Goal: Task Accomplishment & Management: Complete application form

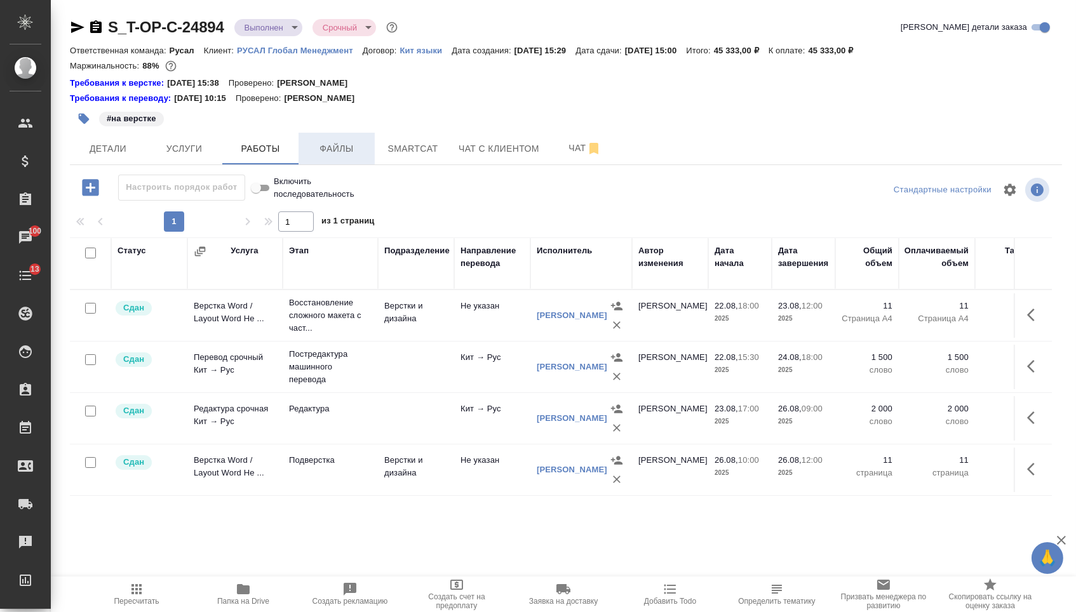
click at [359, 152] on span "Файлы" at bounding box center [336, 149] width 61 height 16
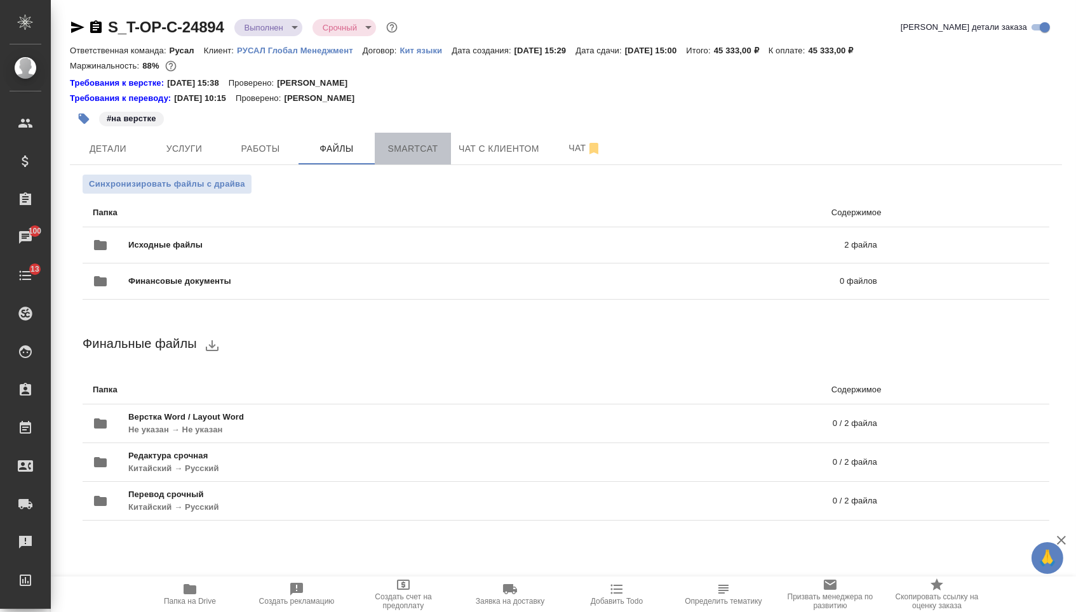
click at [396, 150] on span "Smartcat" at bounding box center [412, 149] width 61 height 16
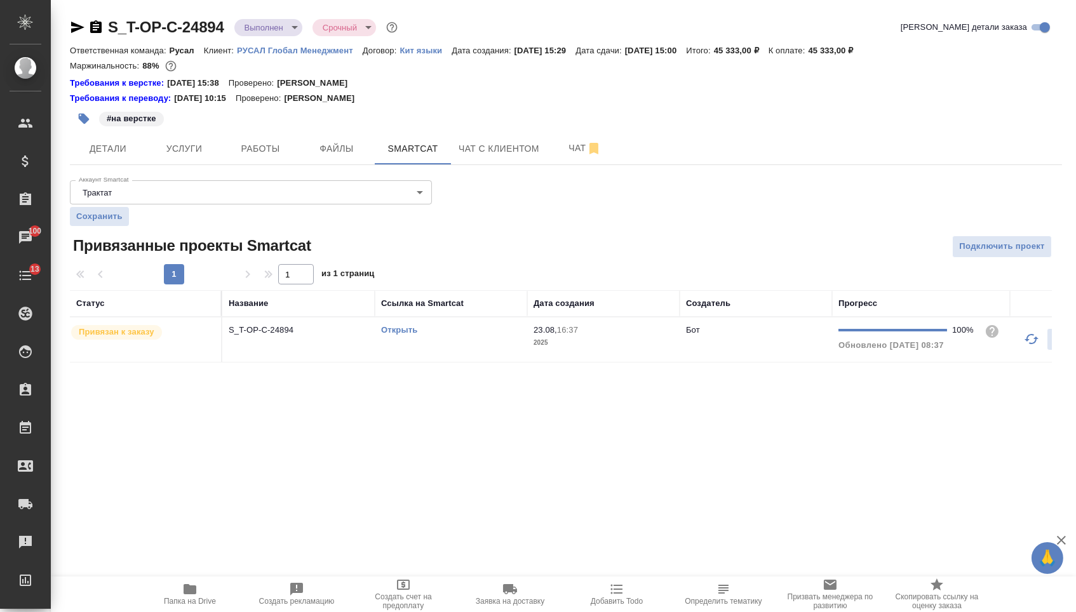
click at [392, 335] on link "Открыть" at bounding box center [399, 330] width 36 height 10
click at [196, 143] on button "Услуги" at bounding box center [184, 149] width 76 height 32
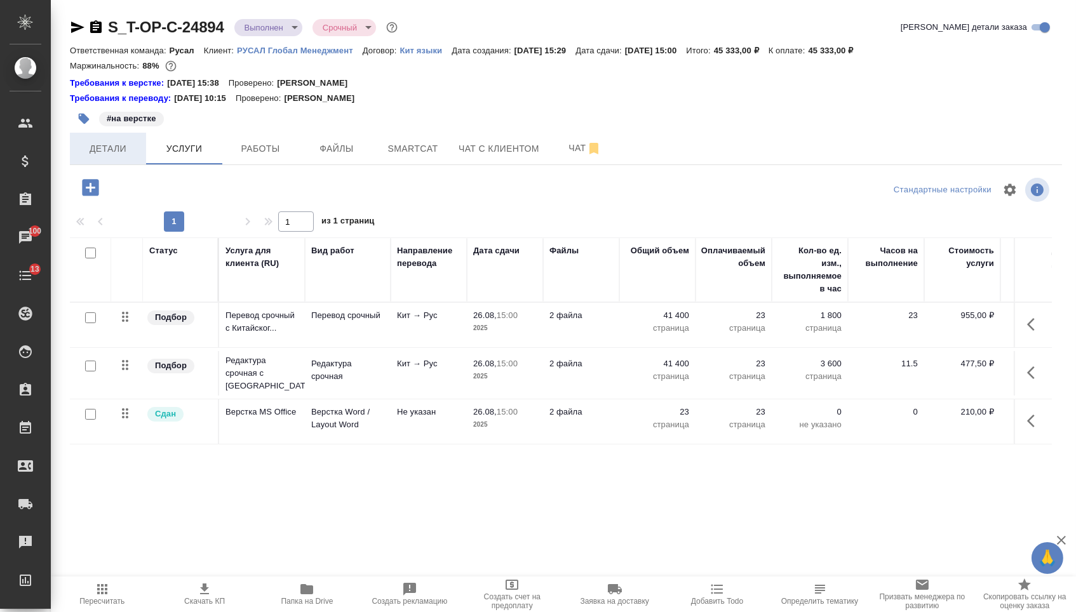
click at [120, 149] on span "Детали" at bounding box center [108, 149] width 61 height 16
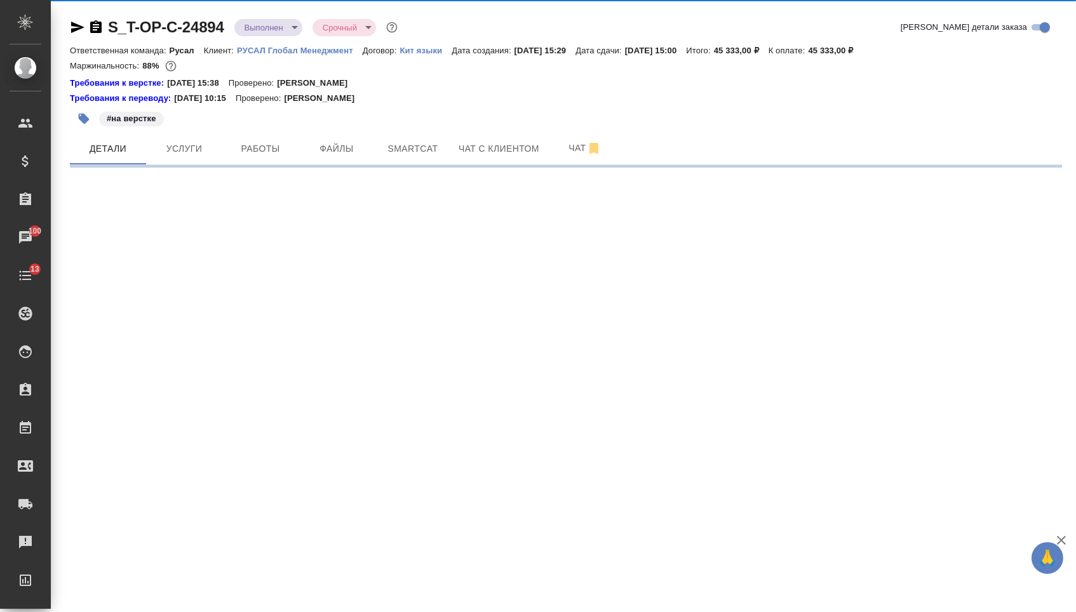
select select "RU"
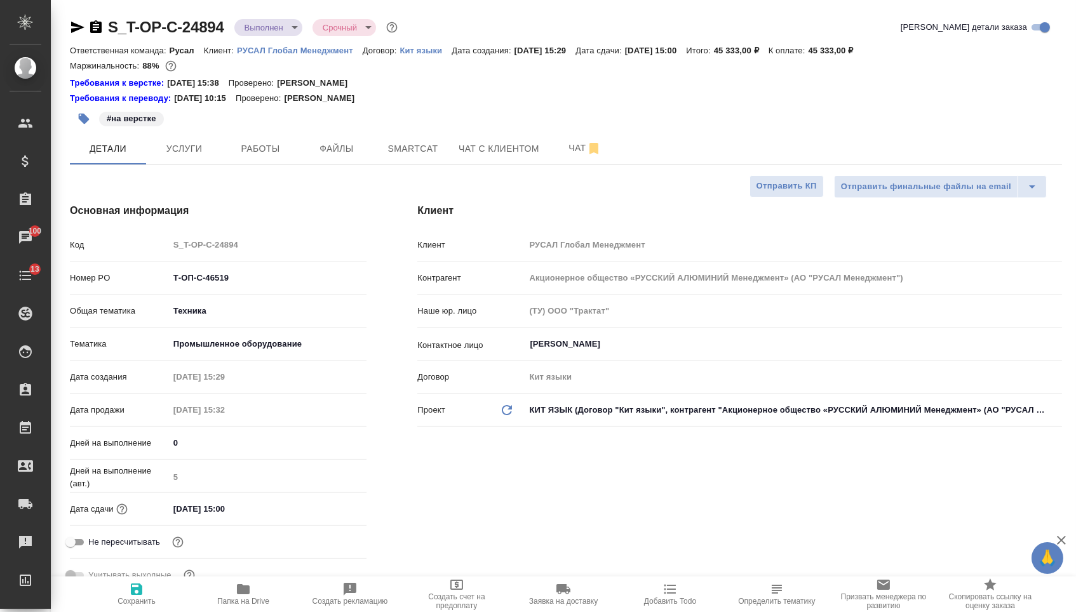
type textarea "x"
type input "[PERSON_NAME]"
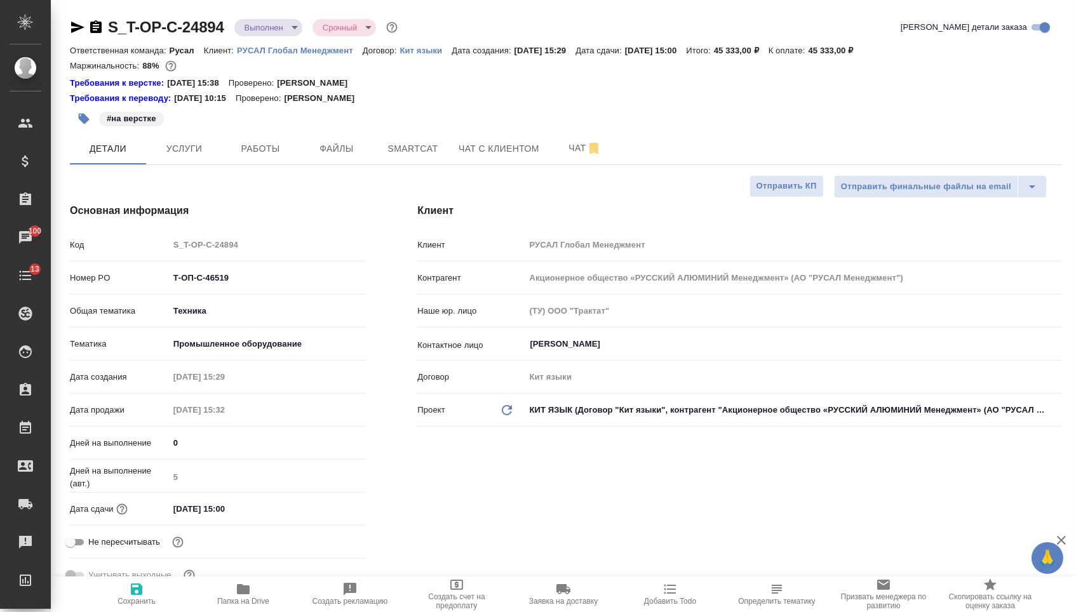
type textarea "x"
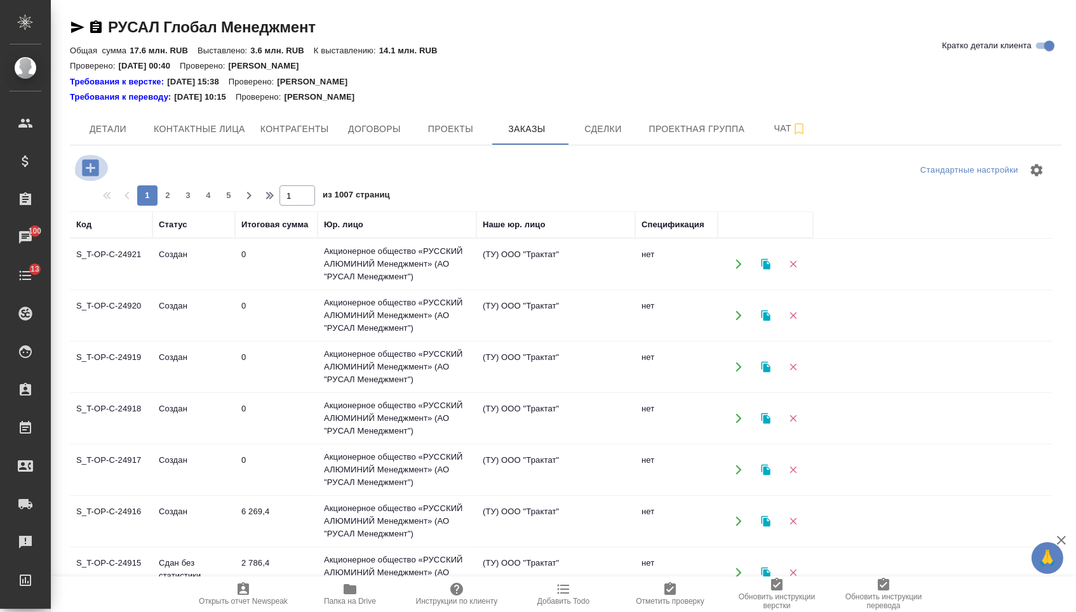
click at [87, 172] on icon "button" at bounding box center [90, 167] width 17 height 17
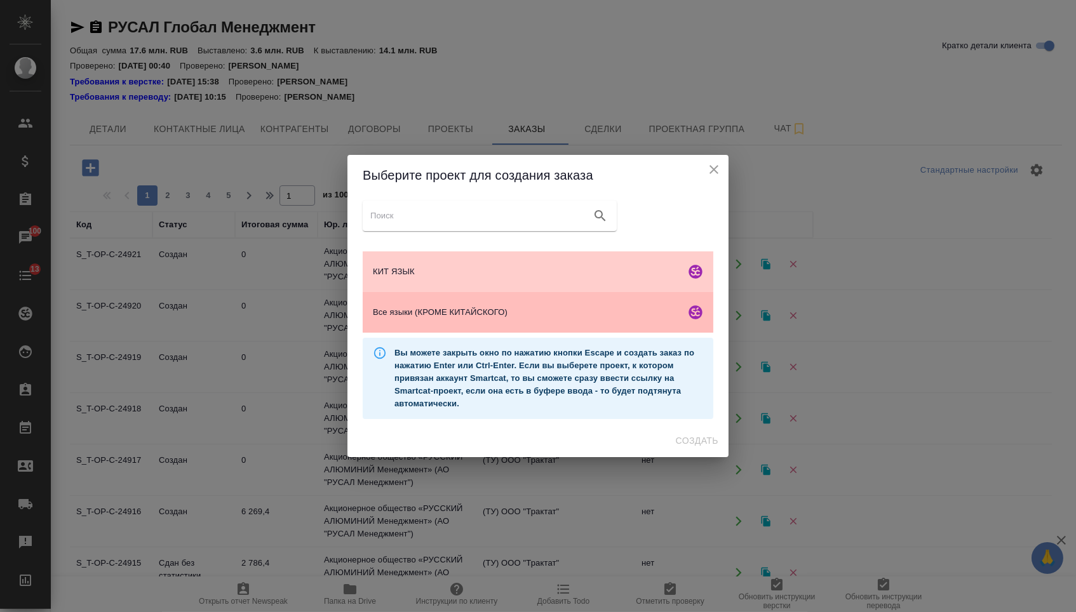
click at [469, 314] on span "Все языки (КРОМЕ КИТАЙСКОГО)" at bounding box center [526, 312] width 307 height 13
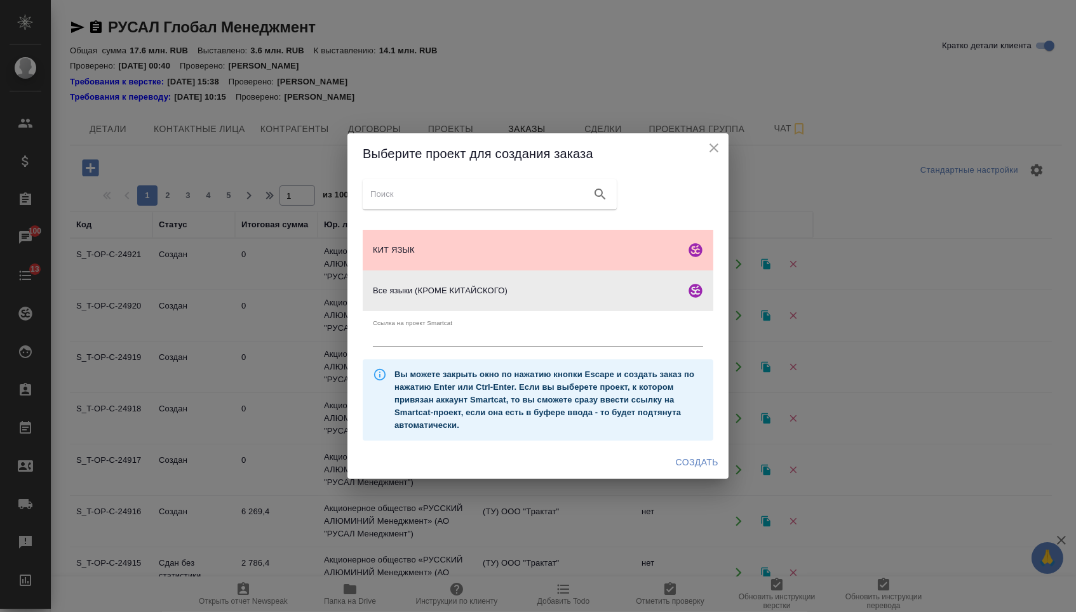
click at [689, 462] on span "Создать" at bounding box center [697, 463] width 43 height 16
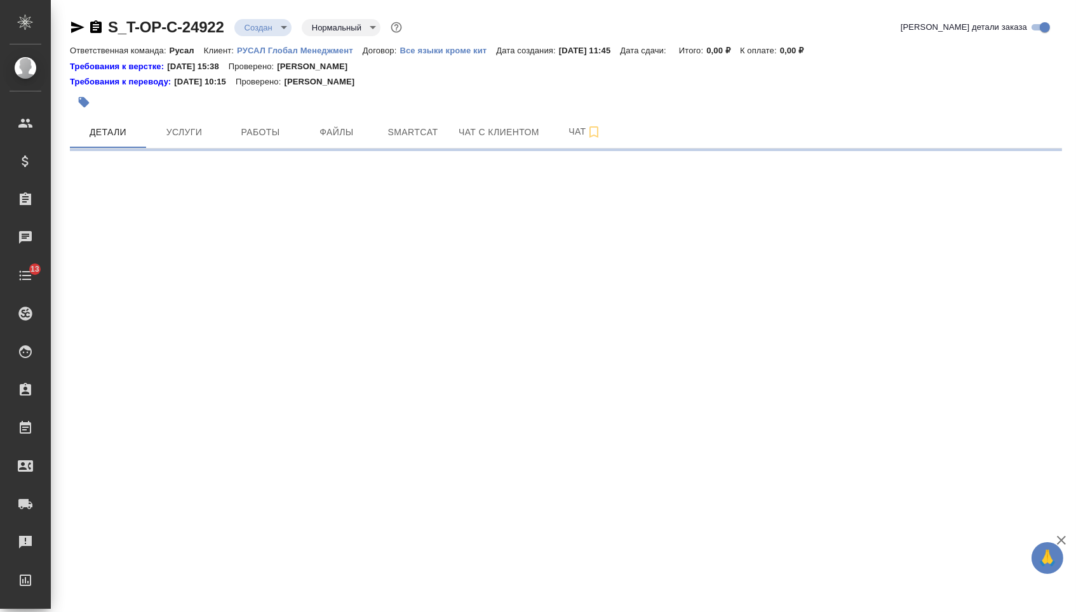
select select "RU"
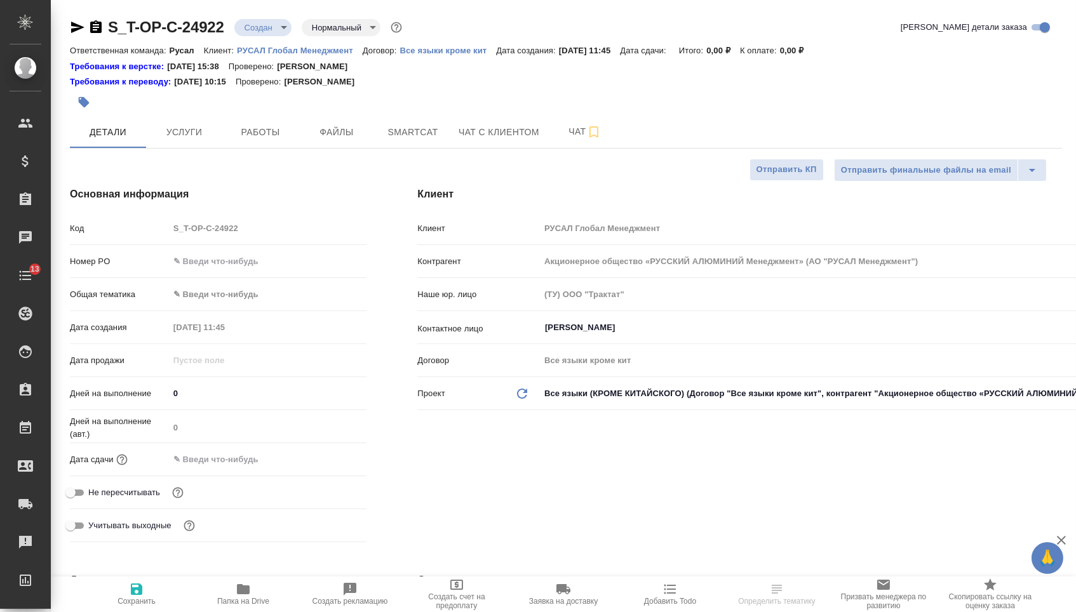
type textarea "x"
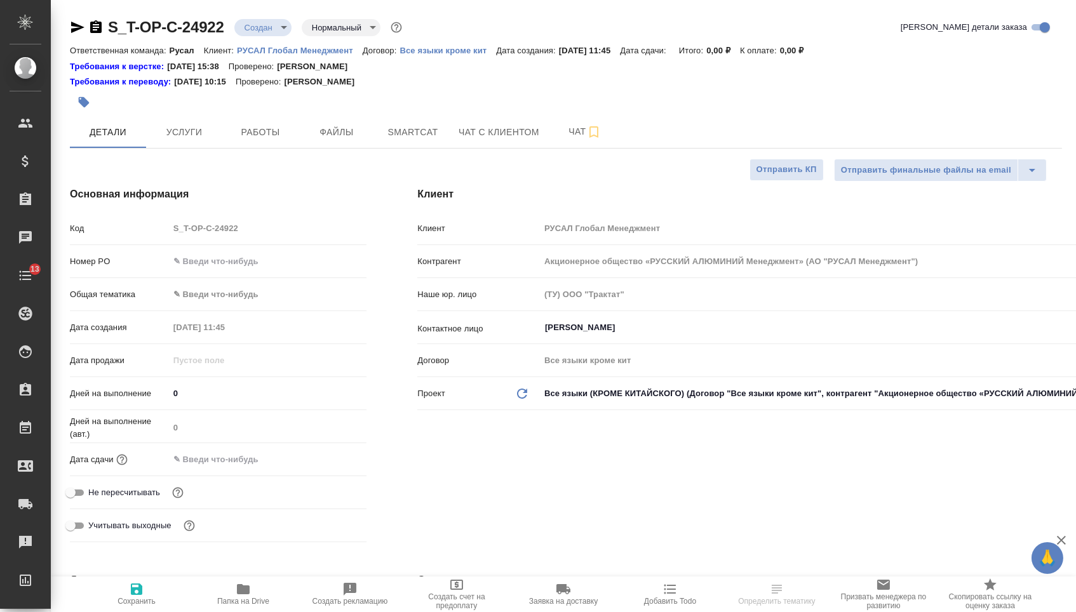
type textarea "x"
click at [287, 269] on input "text" at bounding box center [268, 261] width 198 height 18
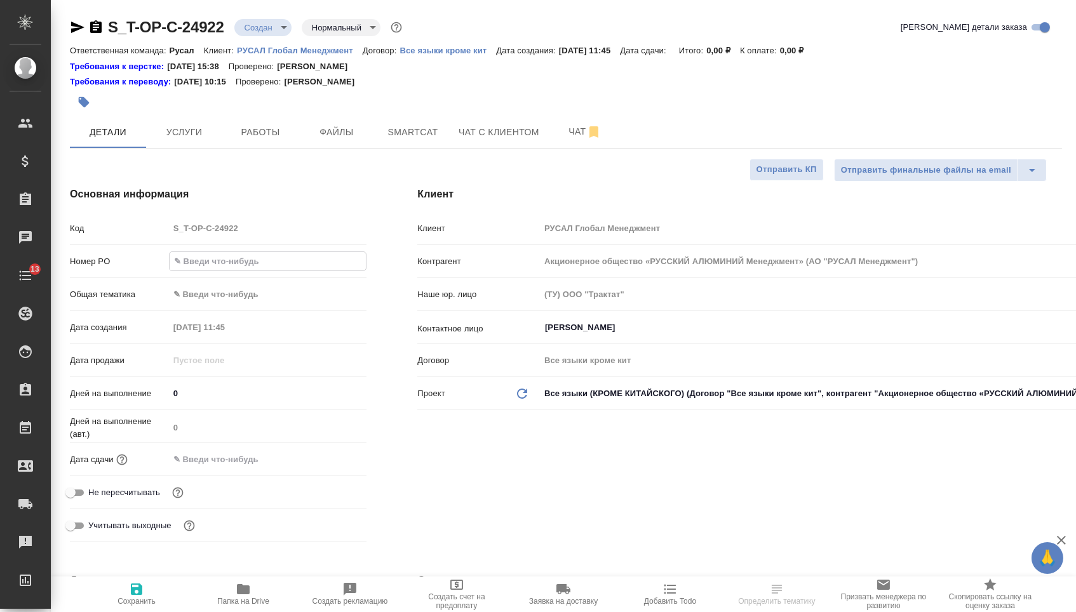
type input "о"
type textarea "x"
type input "от"
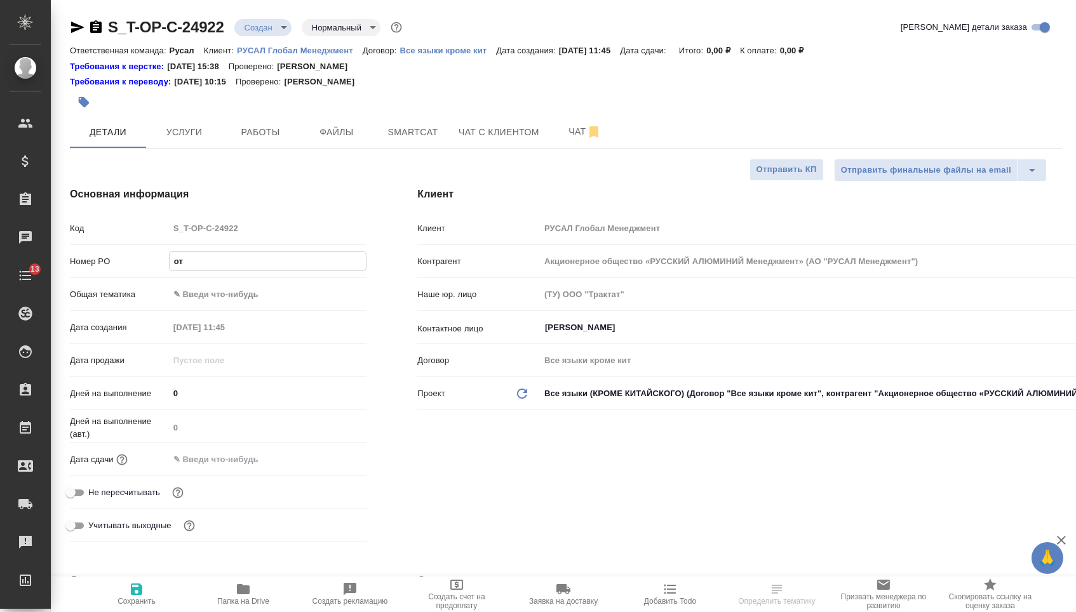
type textarea "x"
type input "от"
type textarea "x"
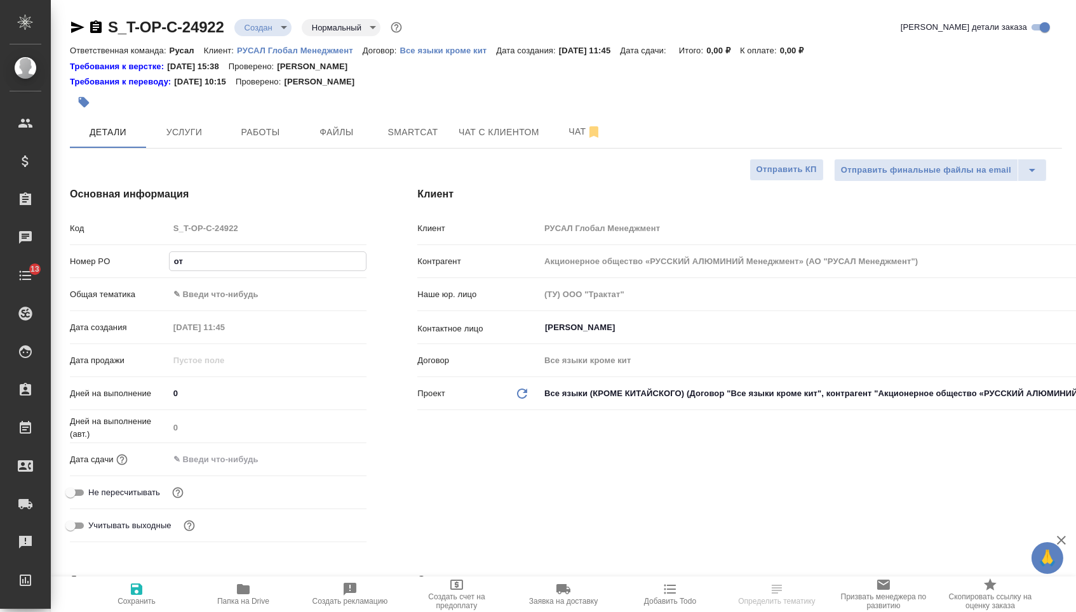
type textarea "x"
type input "от И"
type textarea "x"
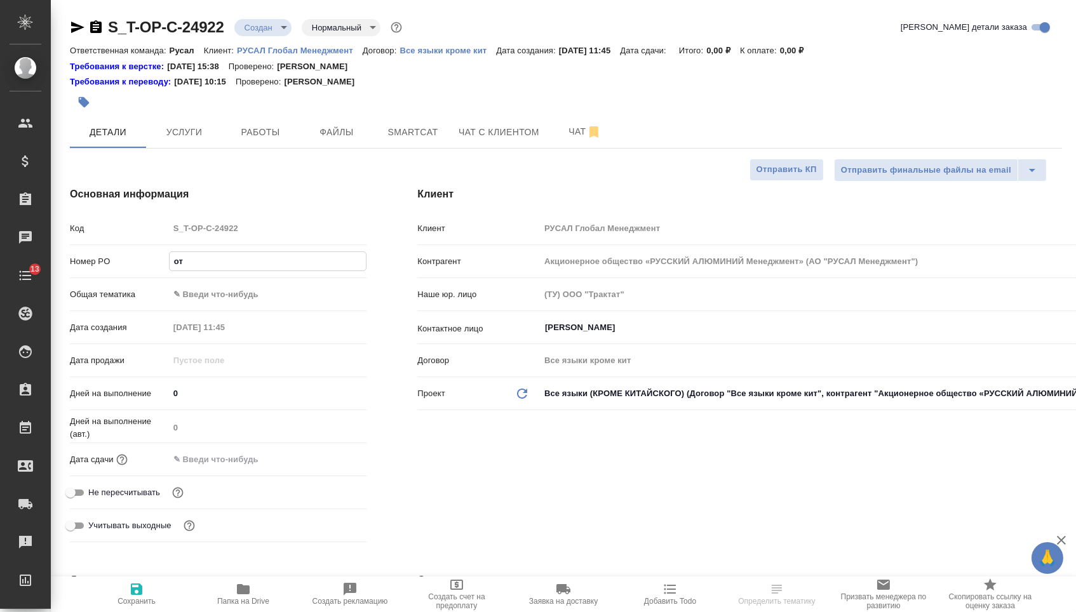
type textarea "x"
type input "от Ис"
type textarea "x"
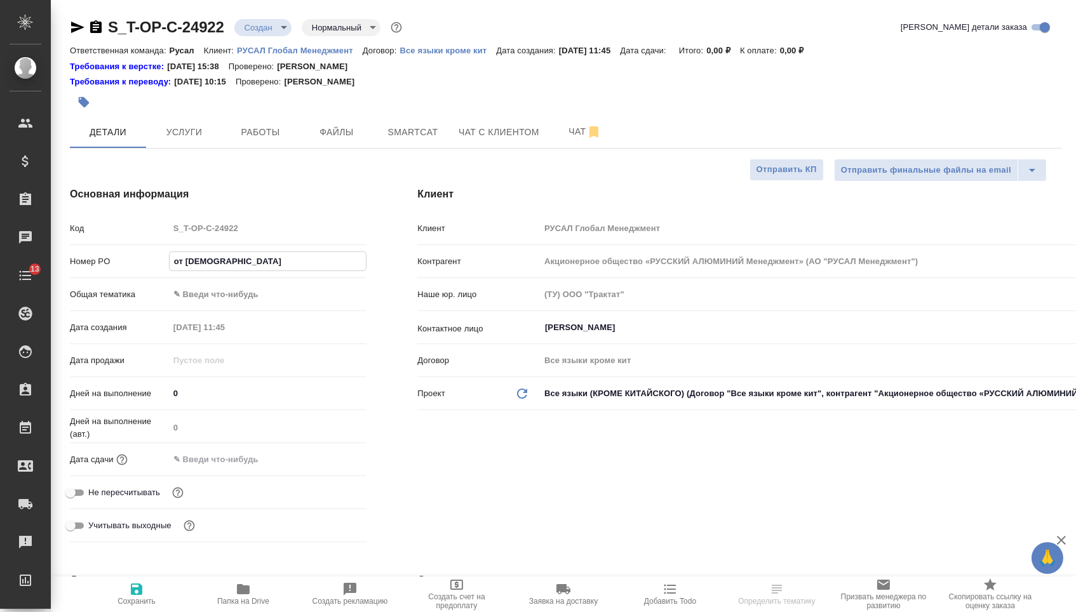
type input "от Иса"
type textarea "x"
type input "от Исае"
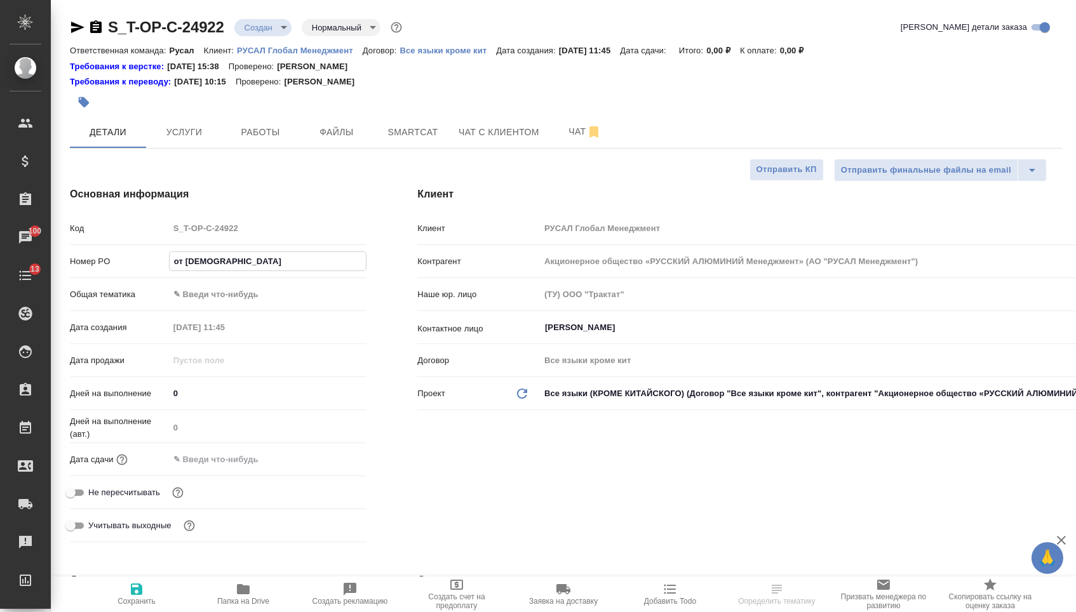
type textarea "x"
type input "от Исаев"
type textarea "x"
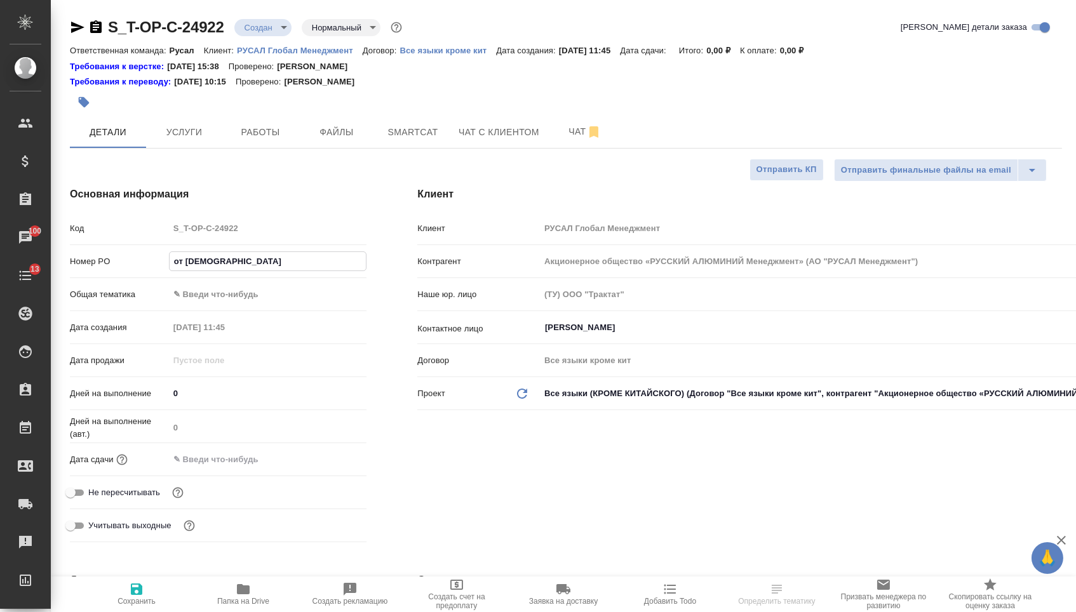
type textarea "x"
type input "от Исаева"
type textarea "x"
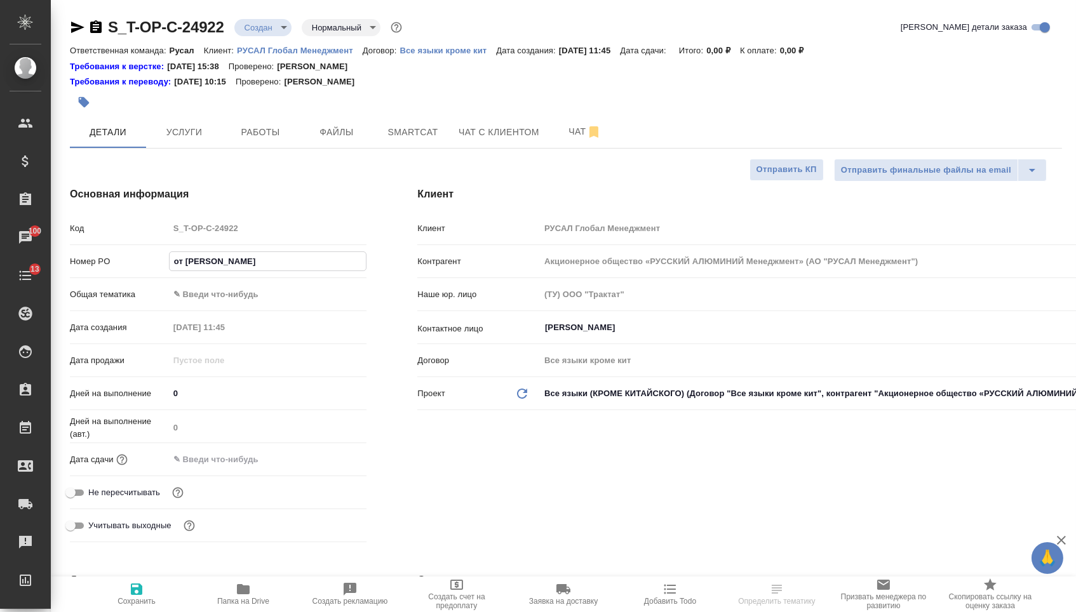
type textarea "x"
type input "от Исаева_"
type textarea "x"
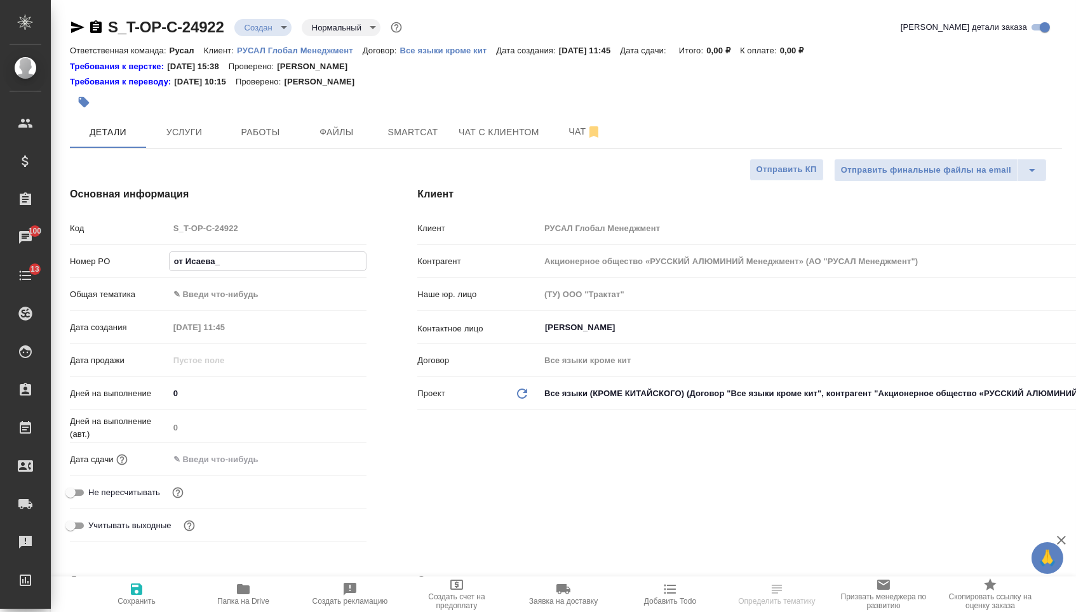
type input "от Исаева_2"
type textarea "x"
type input "от Исаева_26"
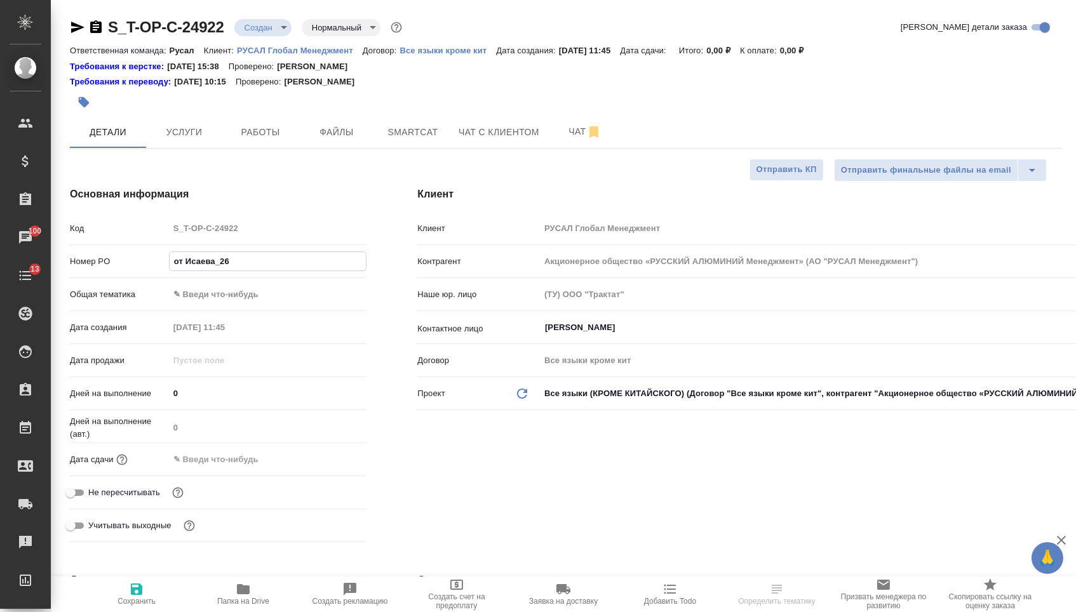
type textarea "x"
type input "от Исаева_26."
type textarea "x"
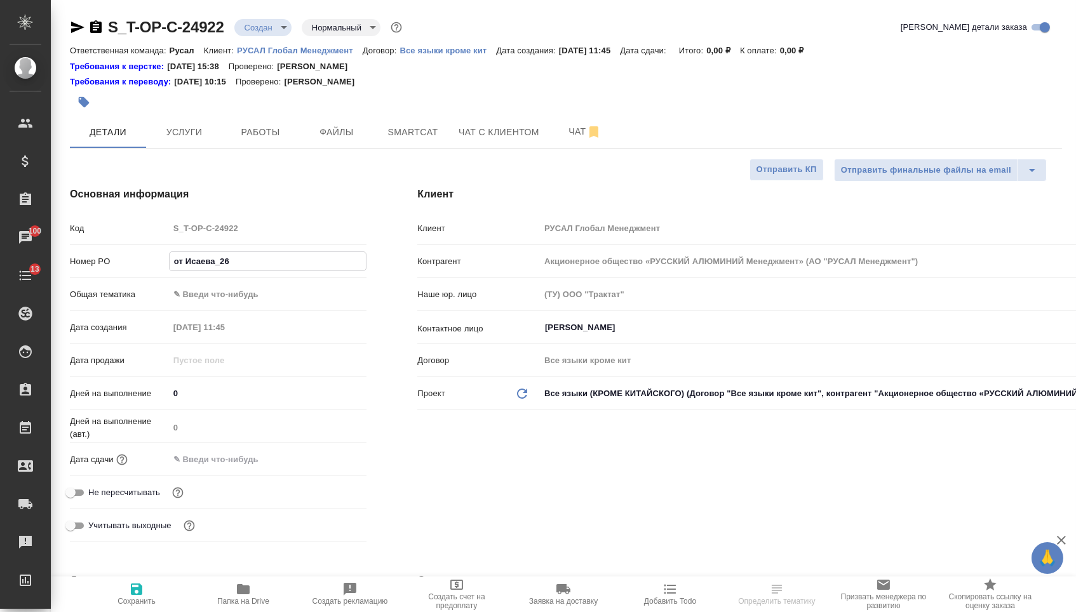
type textarea "x"
type input "от Исаева_26.0"
type textarea "x"
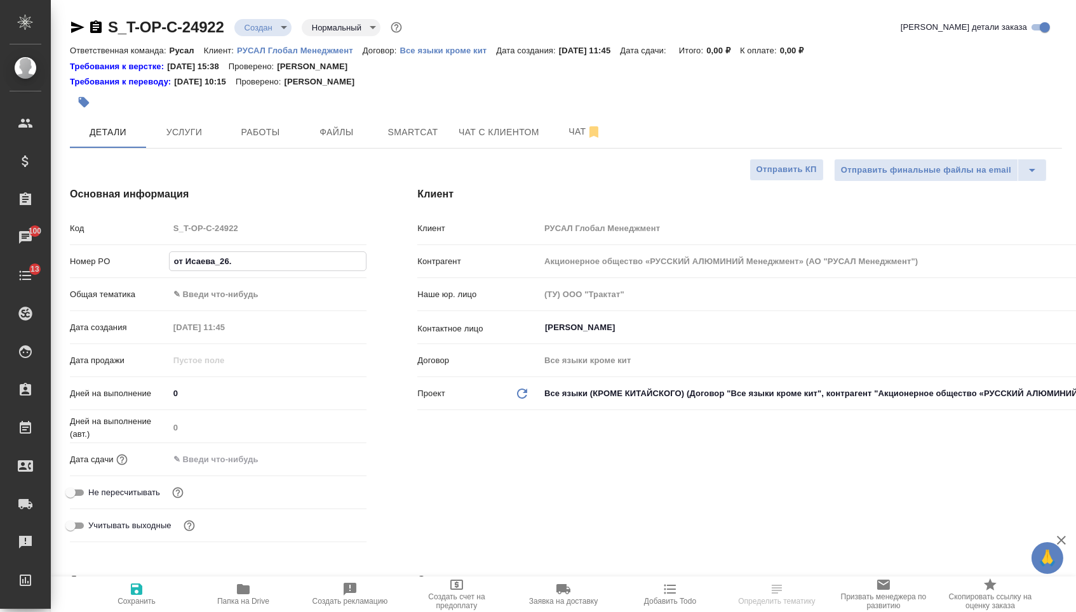
type textarea "x"
type input "от Исаева_26.08"
type textarea "x"
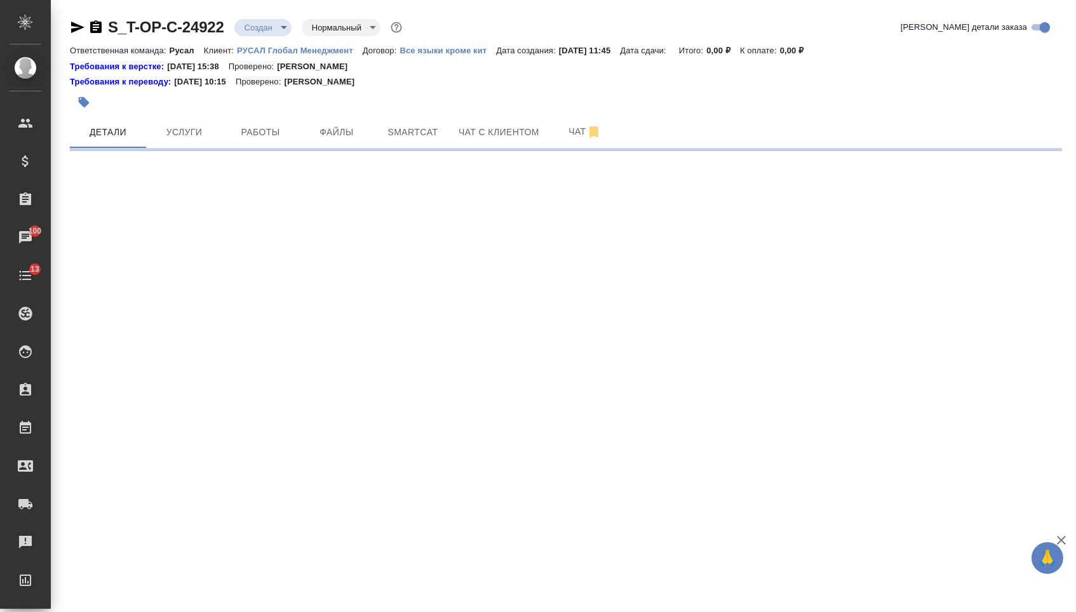
click at [290, 295] on div ".cls-1 fill:#fff; AWATERA Menshikova Aleksandra Клиенты Спецификации Заказы 100…" at bounding box center [538, 306] width 1076 height 612
select select "RU"
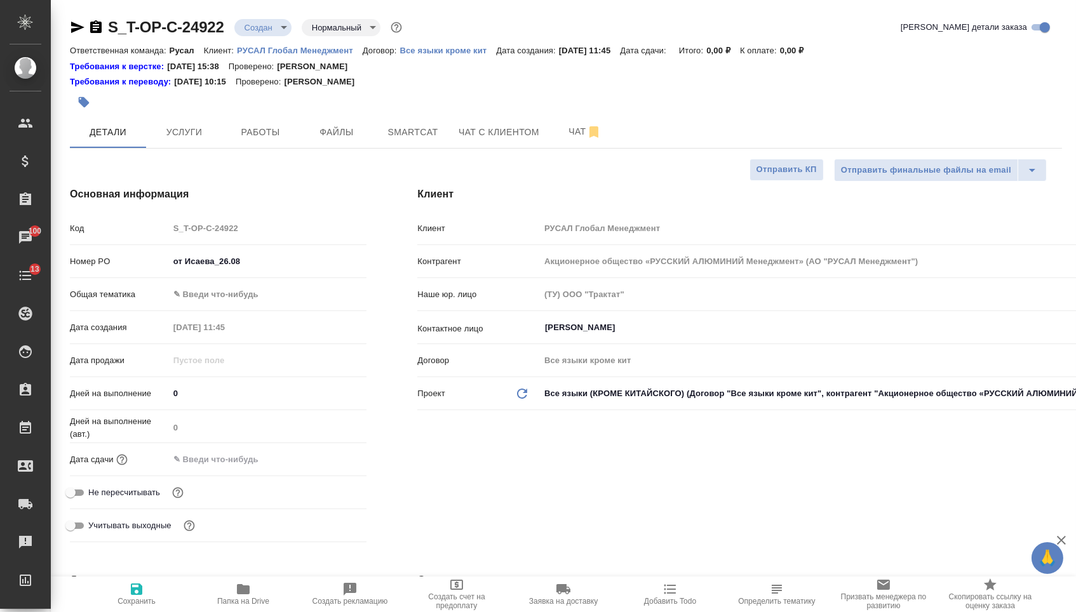
type textarea "x"
click at [257, 301] on body "🙏 .cls-1 fill:#fff; AWATERA Menshikova Aleksandra Клиенты Спецификации Заказы 1…" at bounding box center [538, 306] width 1076 height 612
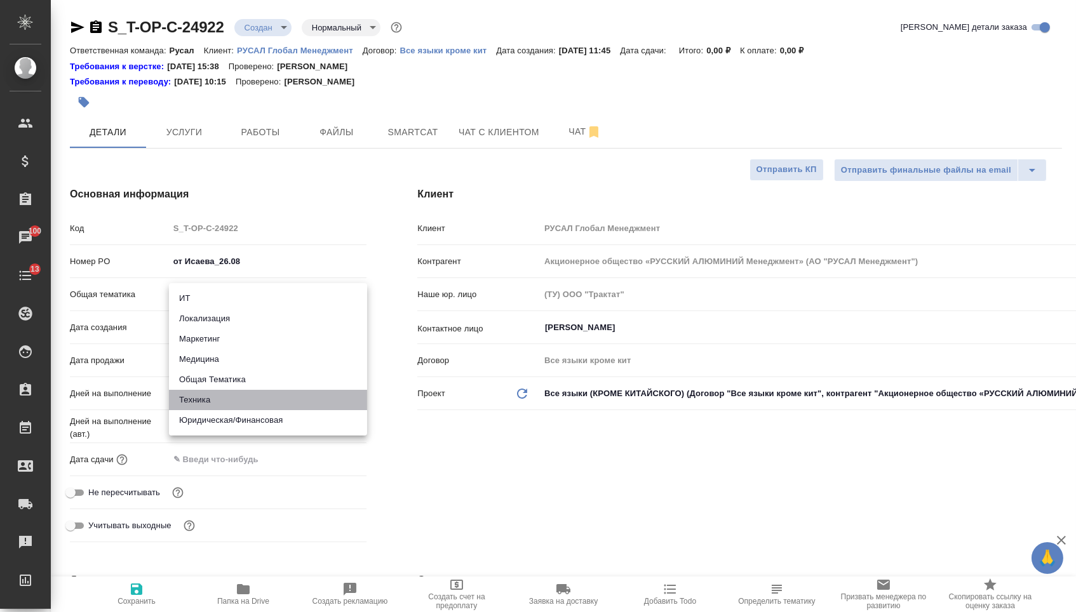
click at [239, 398] on li "Техника" at bounding box center [268, 400] width 198 height 20
type input "tech"
type textarea "x"
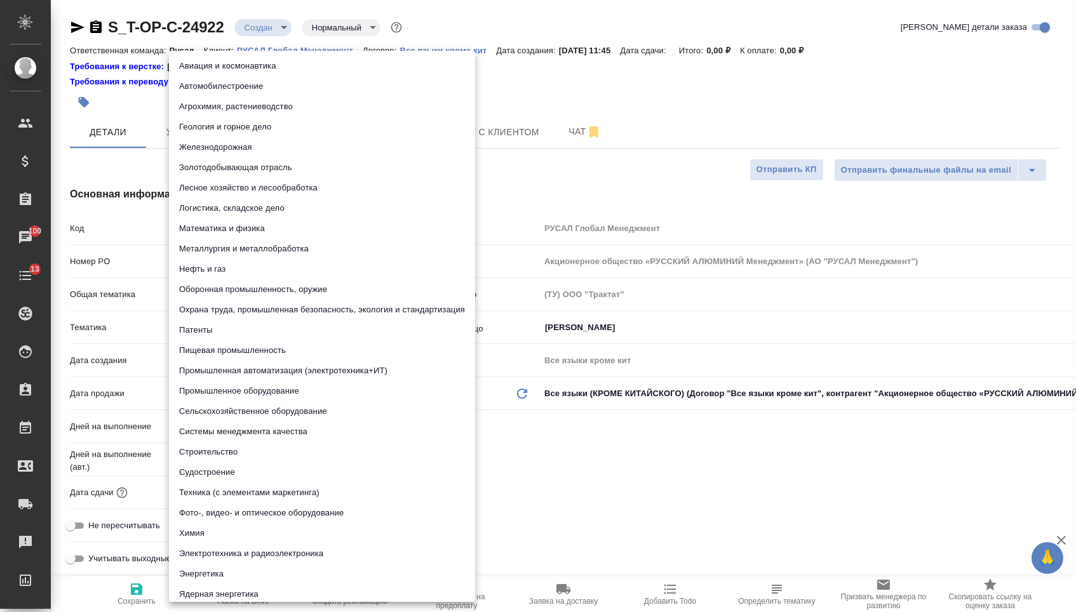
click at [239, 330] on body "🙏 .cls-1 fill:#fff; AWATERA Menshikova Aleksandra Клиенты Спецификации Заказы 1…" at bounding box center [538, 306] width 1076 height 612
click at [249, 133] on li "Геология и горное дело" at bounding box center [322, 127] width 306 height 20
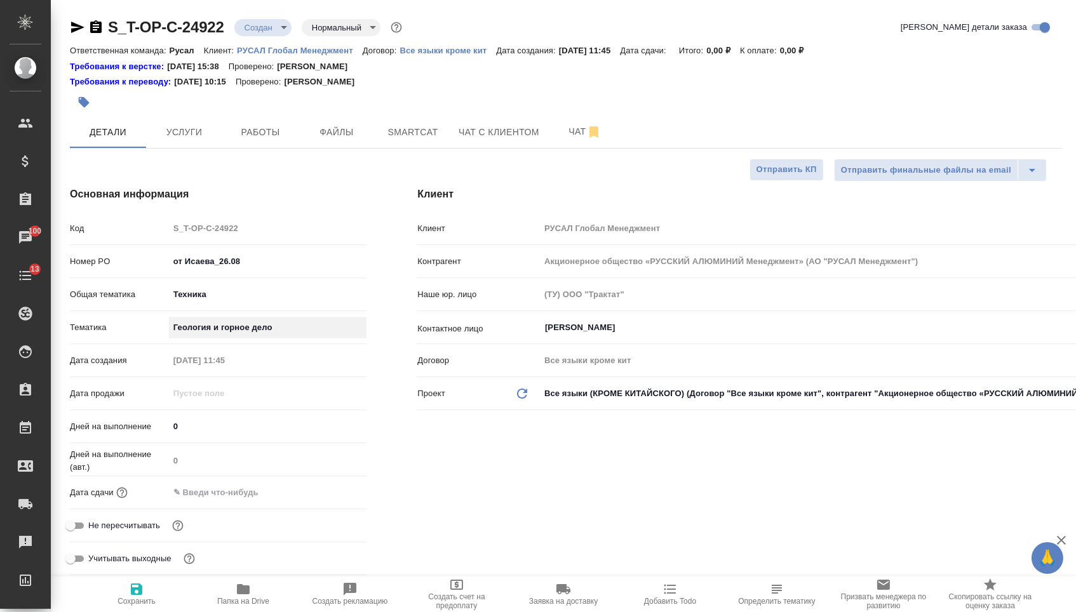
type textarea "x"
type input "5a8b8b956a9677013d343d81"
click at [238, 496] on input "text" at bounding box center [224, 492] width 111 height 18
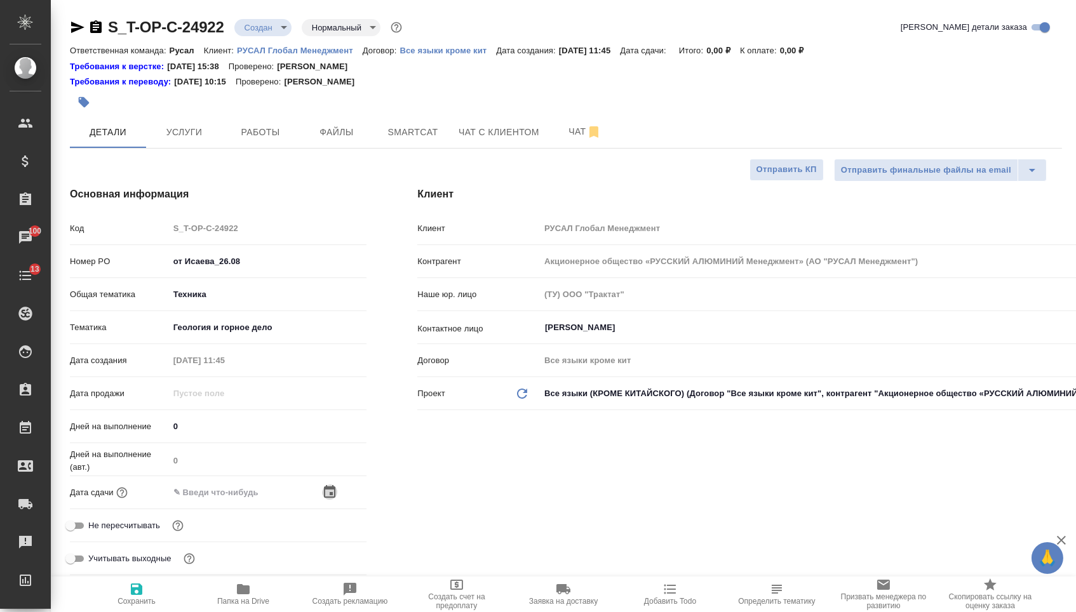
click at [336, 499] on icon "button" at bounding box center [329, 492] width 15 height 15
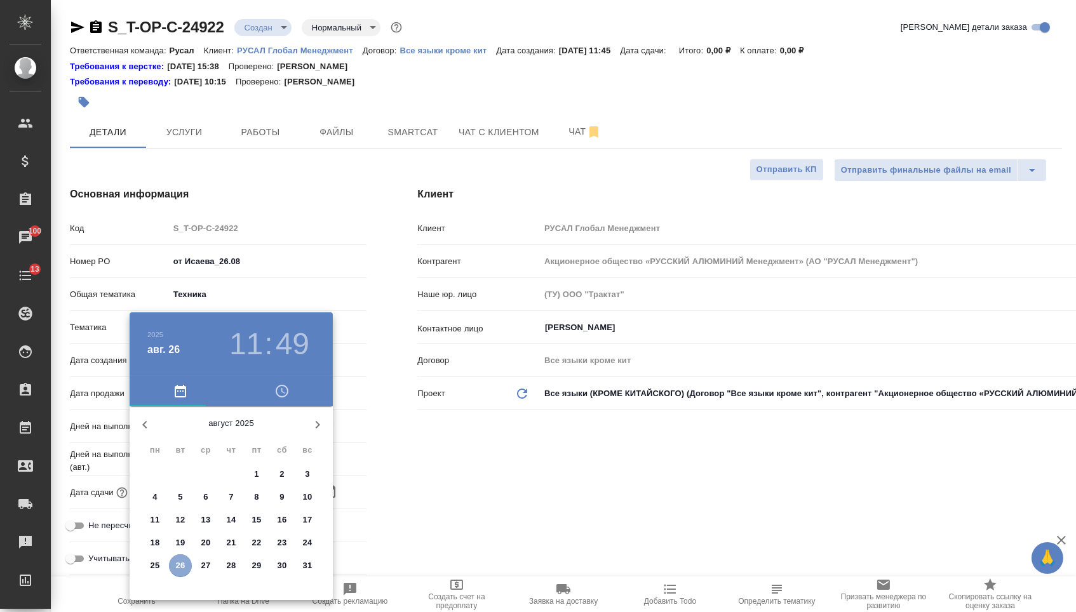
click at [182, 569] on p "26" at bounding box center [181, 566] width 10 height 13
type input "26.08.2025 11:49"
type textarea "x"
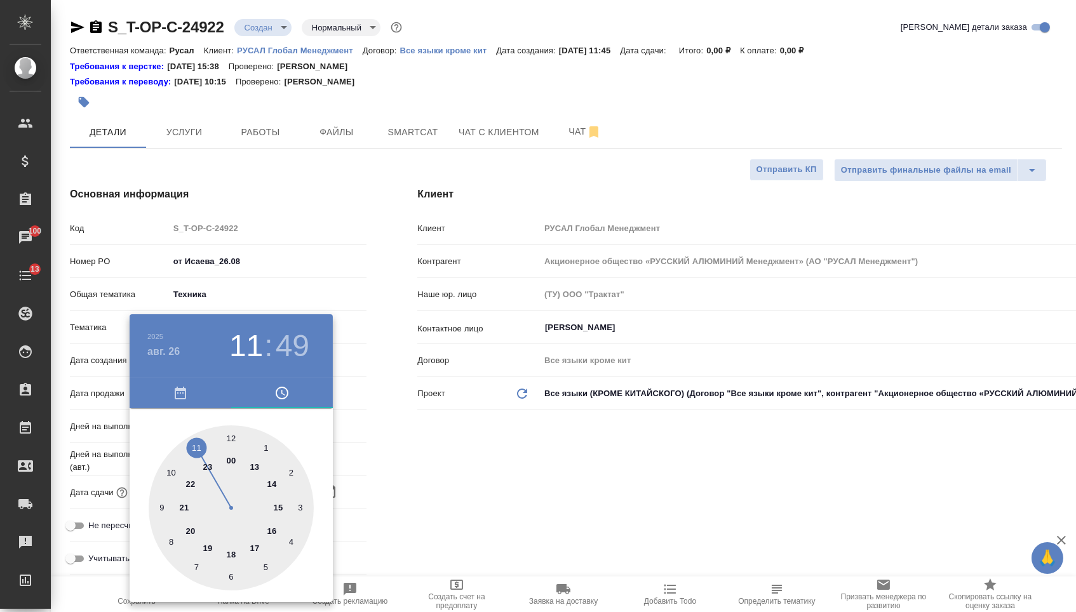
click at [236, 434] on div at bounding box center [231, 508] width 165 height 165
type input "26.08.2025 12:49"
type textarea "x"
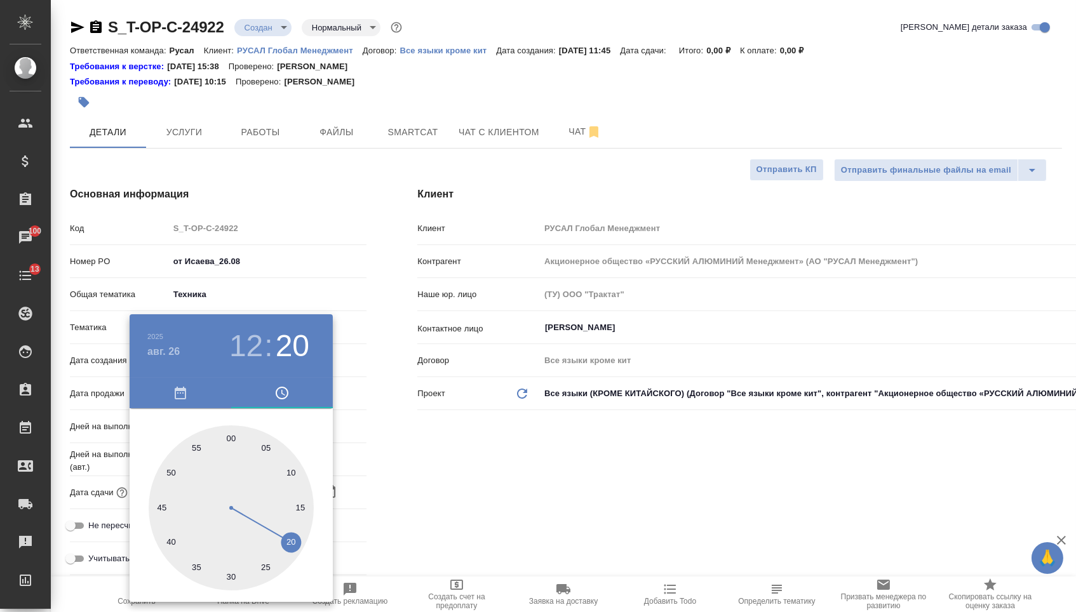
type textarea "x"
click at [291, 544] on div at bounding box center [231, 508] width 165 height 165
type input "26.08.2025 12:20"
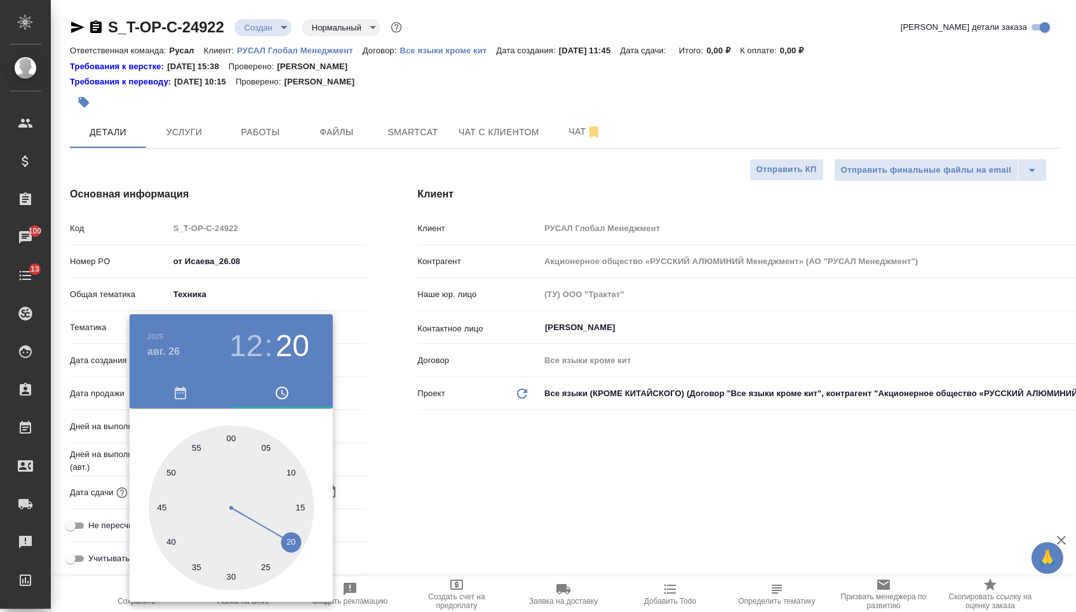
type textarea "x"
drag, startPoint x: 438, startPoint y: 461, endPoint x: 429, endPoint y: 461, distance: 8.9
click at [438, 461] on div at bounding box center [538, 306] width 1076 height 612
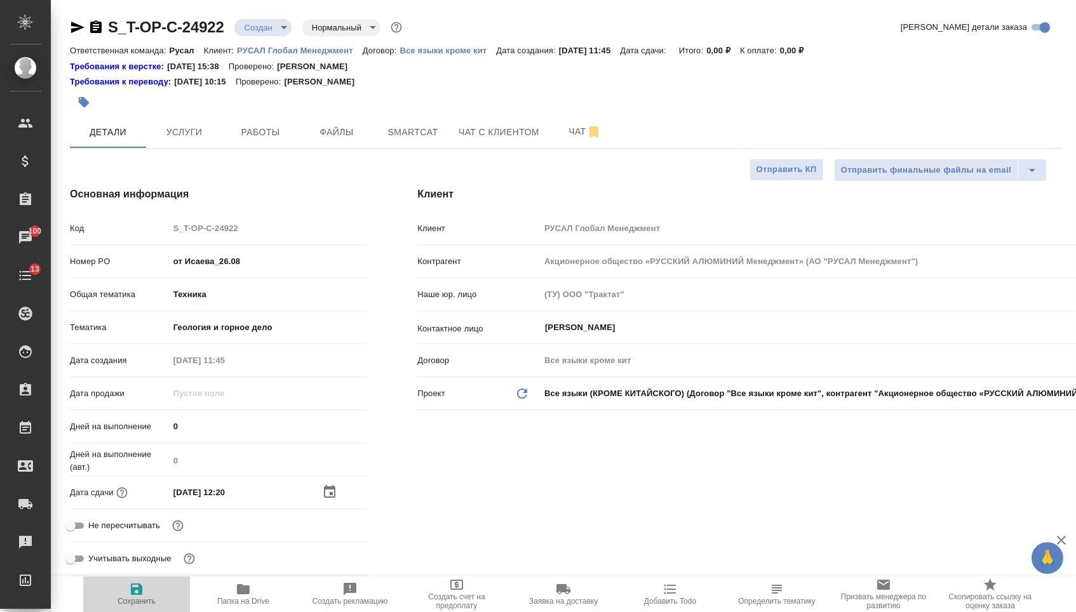
click at [150, 591] on span "Сохранить" at bounding box center [136, 594] width 91 height 24
type textarea "x"
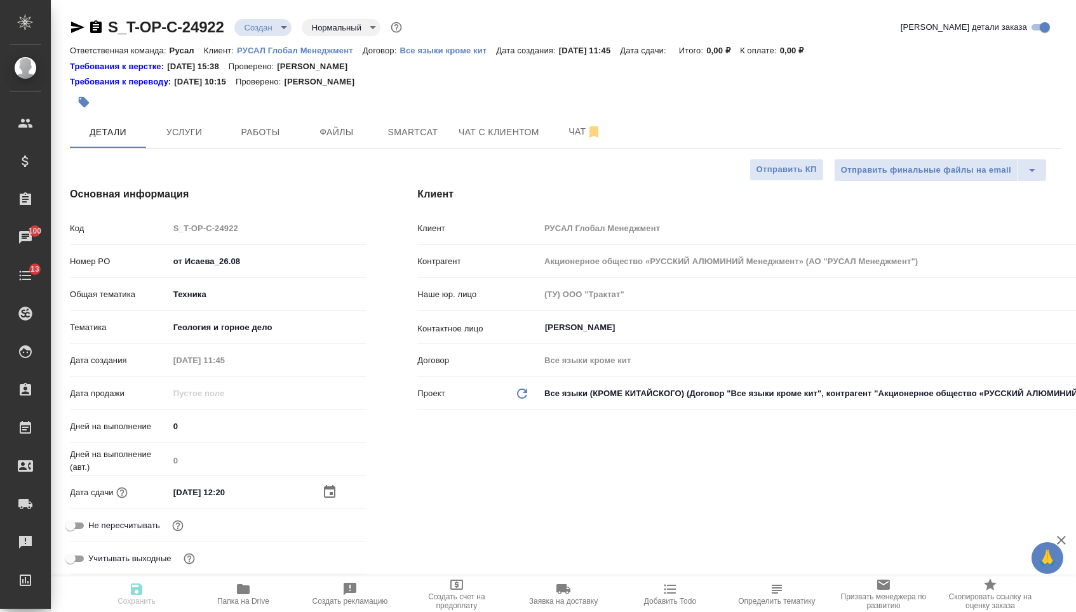
type textarea "x"
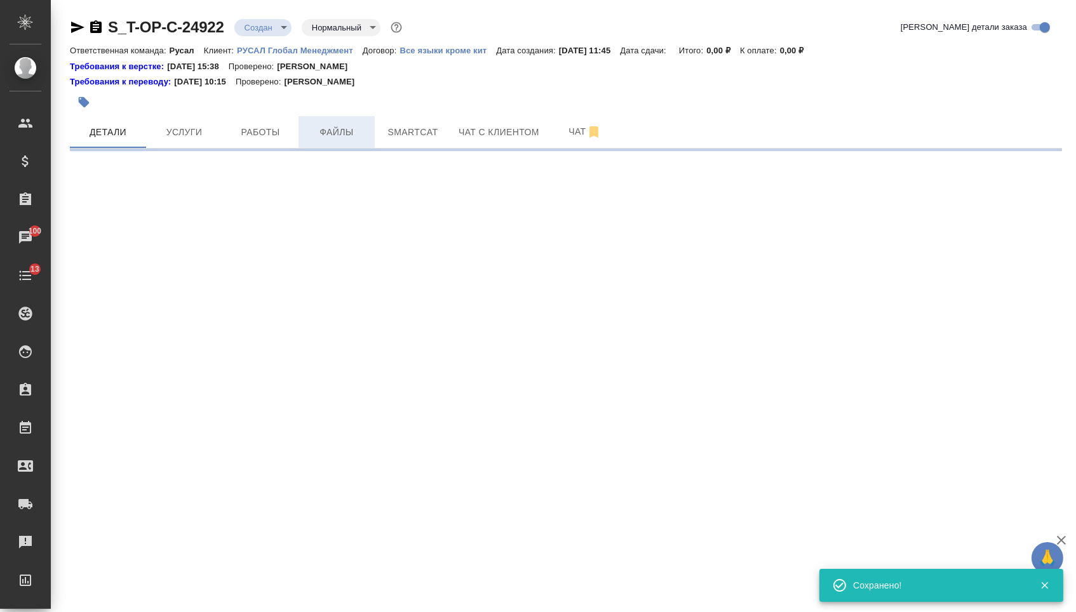
select select "RU"
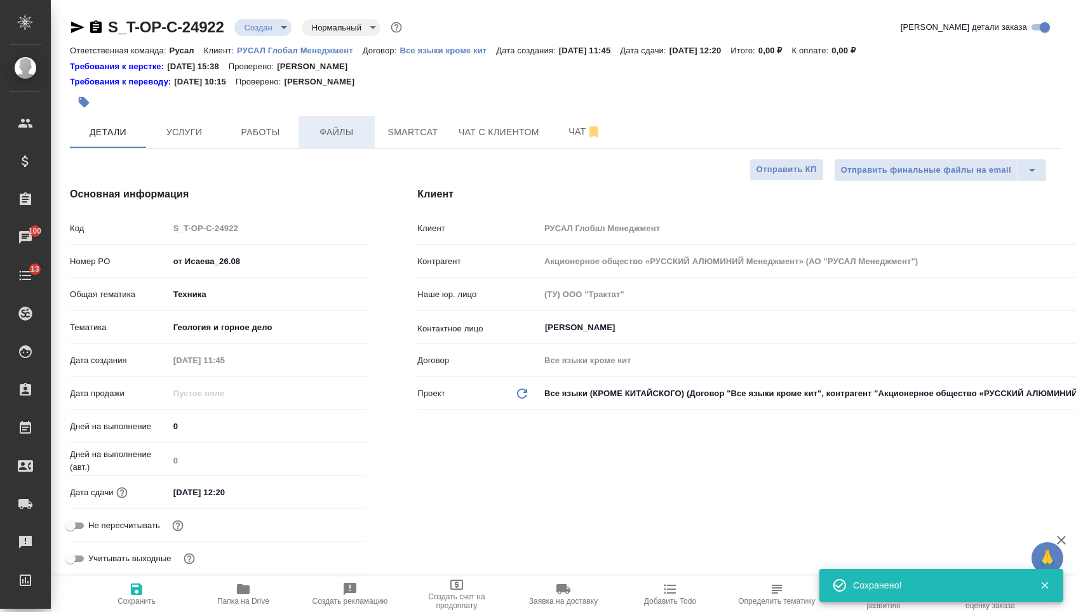
click at [328, 133] on span "Файлы" at bounding box center [336, 133] width 61 height 16
type textarea "x"
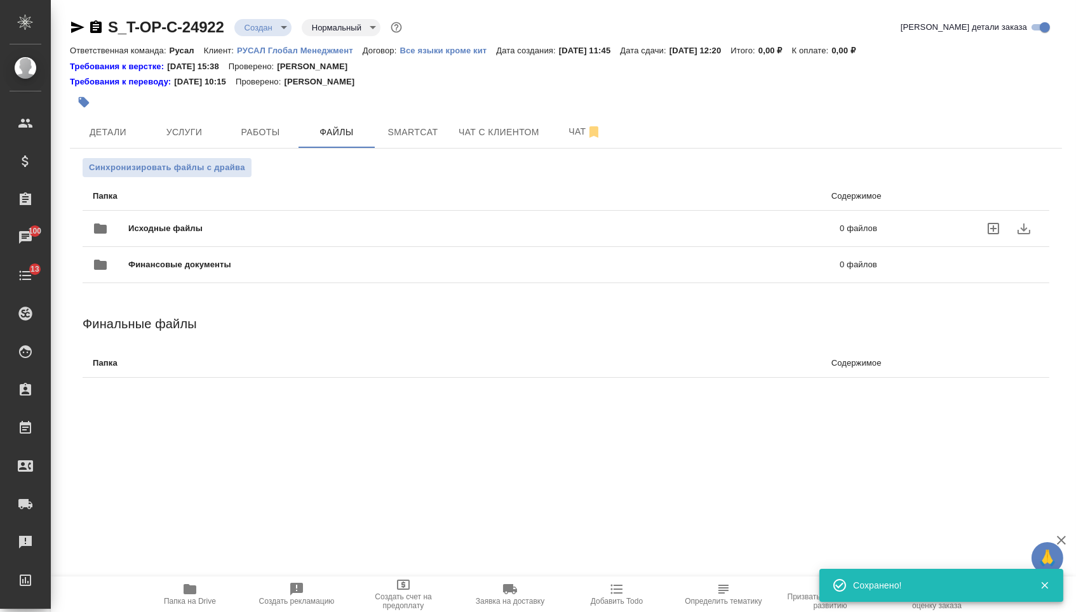
click at [167, 239] on div "Исходные файлы 0 файлов" at bounding box center [485, 228] width 785 height 30
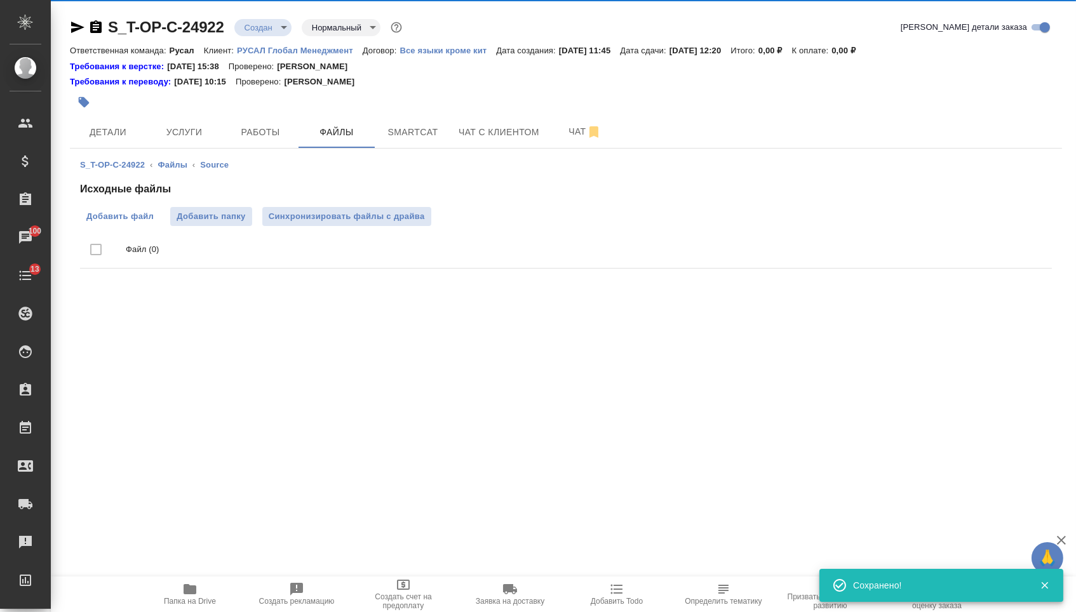
click at [116, 210] on label "Добавить файл" at bounding box center [120, 216] width 80 height 19
click at [0, 0] on input "Добавить файл" at bounding box center [0, 0] width 0 height 0
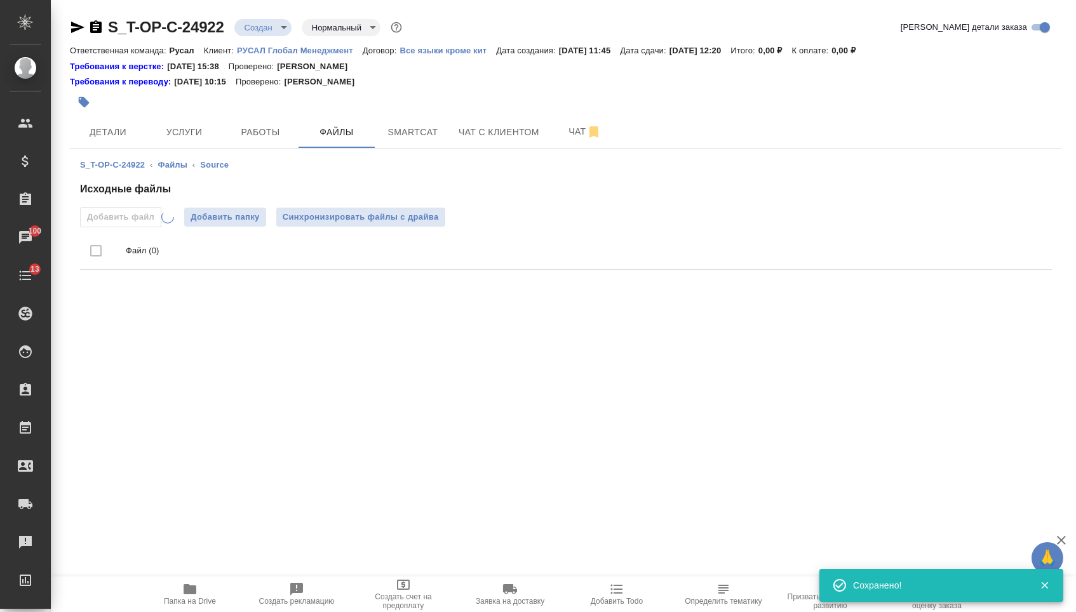
click at [198, 115] on div at bounding box center [400, 102] width 661 height 28
click at [192, 126] on span "Услуги" at bounding box center [184, 133] width 61 height 16
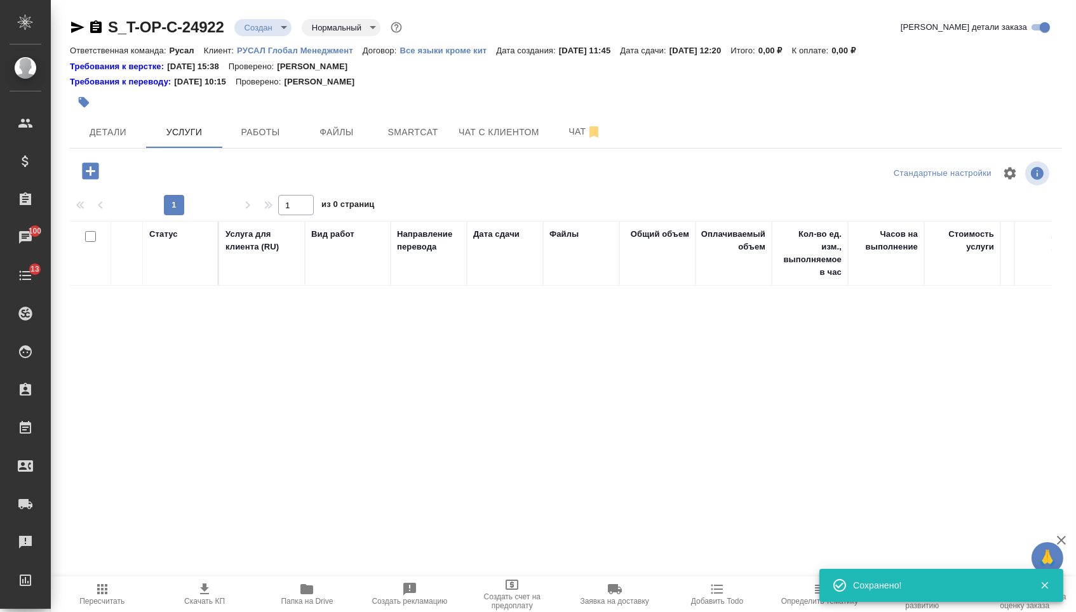
click at [88, 167] on icon "button" at bounding box center [90, 171] width 17 height 17
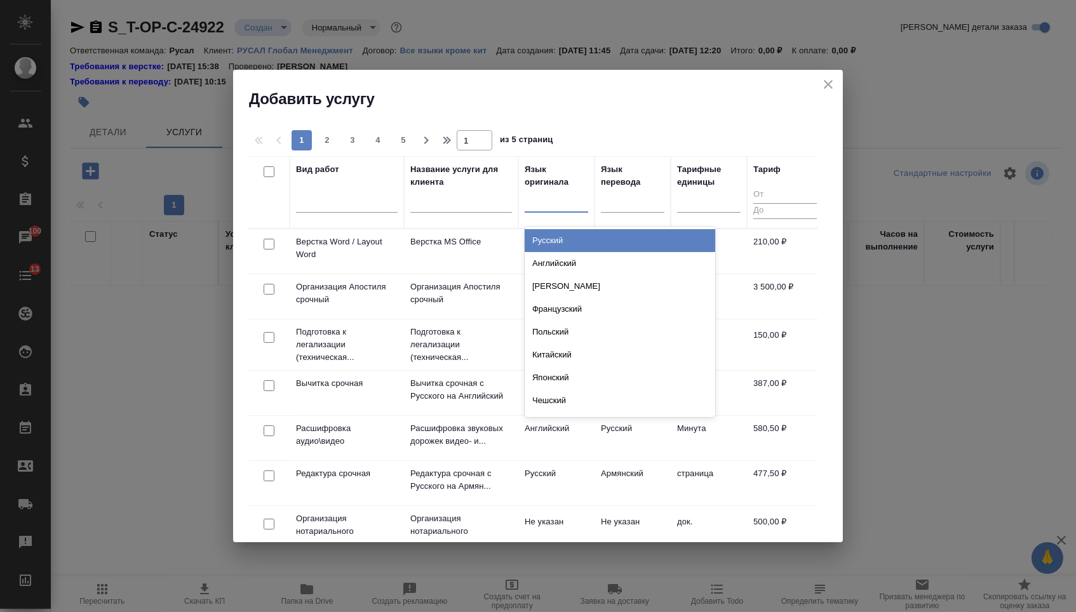
click at [579, 205] on div at bounding box center [557, 200] width 64 height 18
click at [579, 240] on div "Русский" at bounding box center [620, 240] width 191 height 23
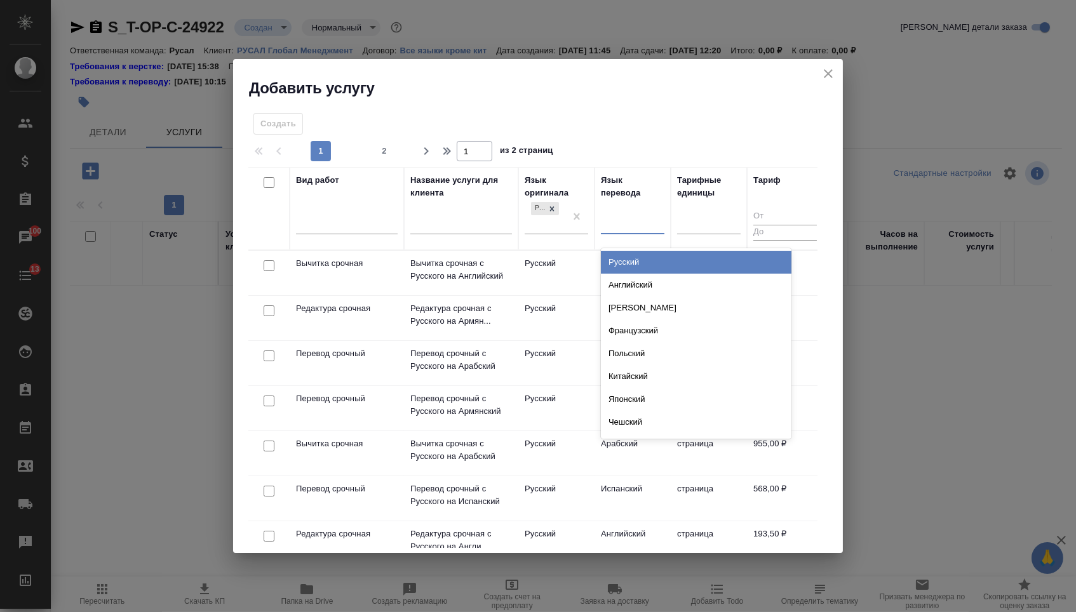
click at [633, 219] on div at bounding box center [633, 222] width 64 height 18
type input "порт"
click at [642, 259] on div "Португальский" at bounding box center [696, 262] width 191 height 23
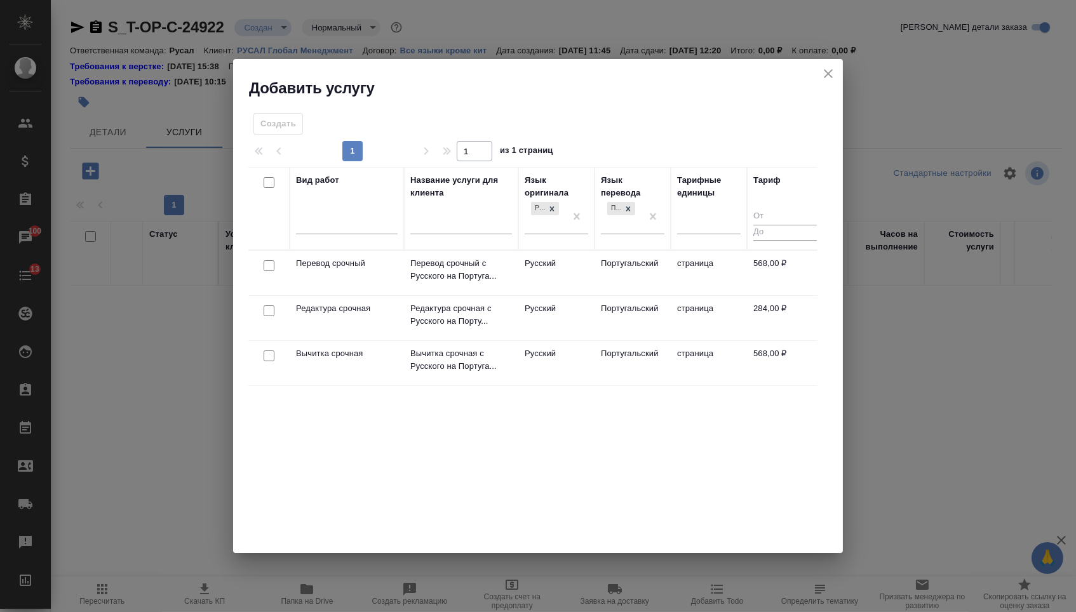
click at [264, 269] on input "checkbox" at bounding box center [269, 265] width 11 height 11
checkbox input "true"
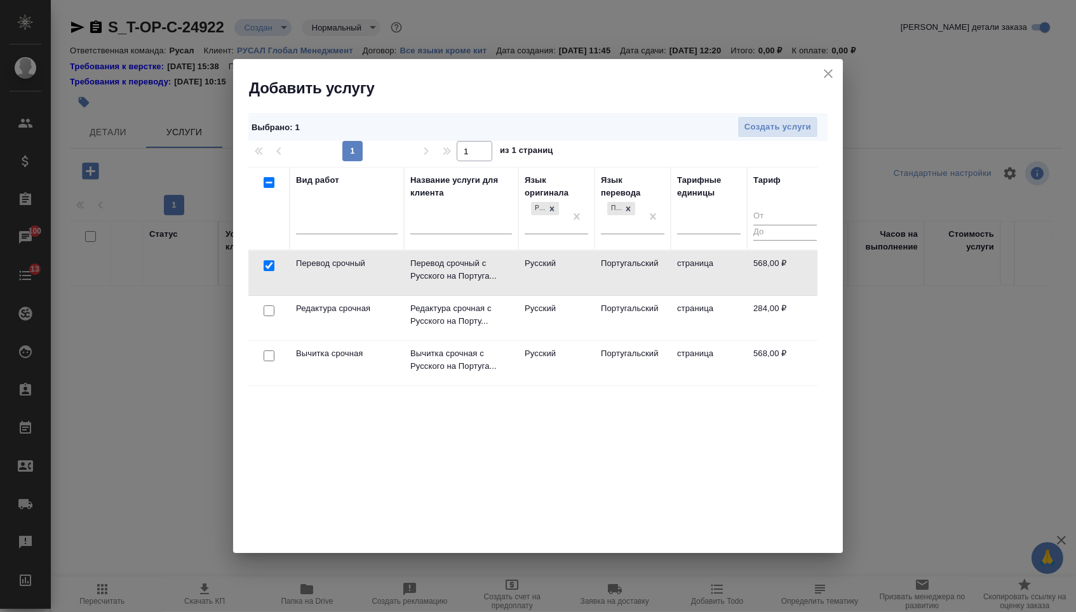
click at [268, 311] on input "checkbox" at bounding box center [269, 311] width 11 height 11
checkbox input "true"
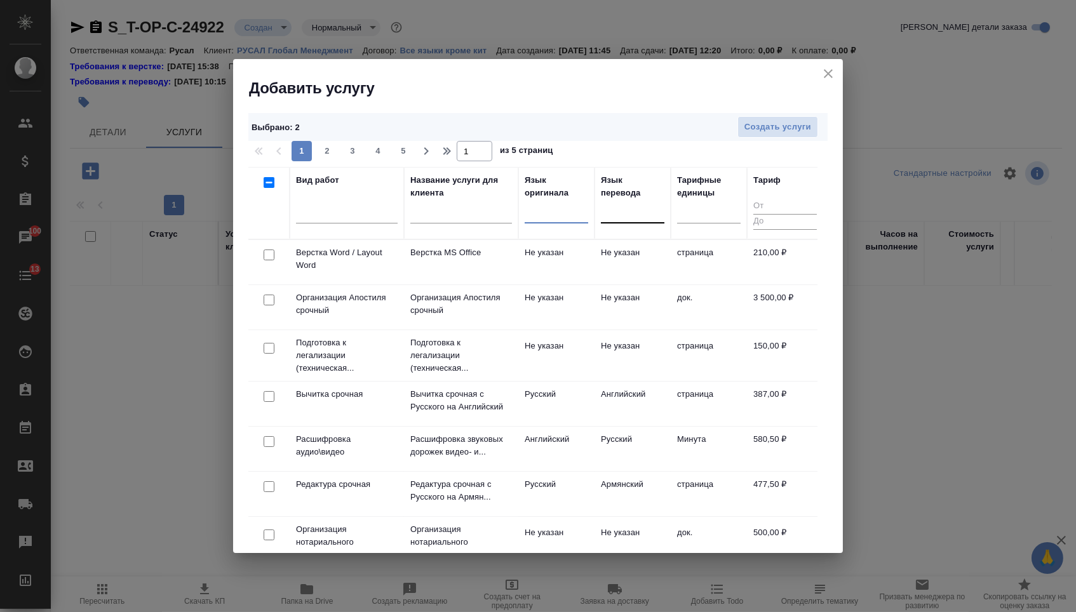
click at [266, 253] on input "checkbox" at bounding box center [269, 255] width 11 height 11
checkbox input "true"
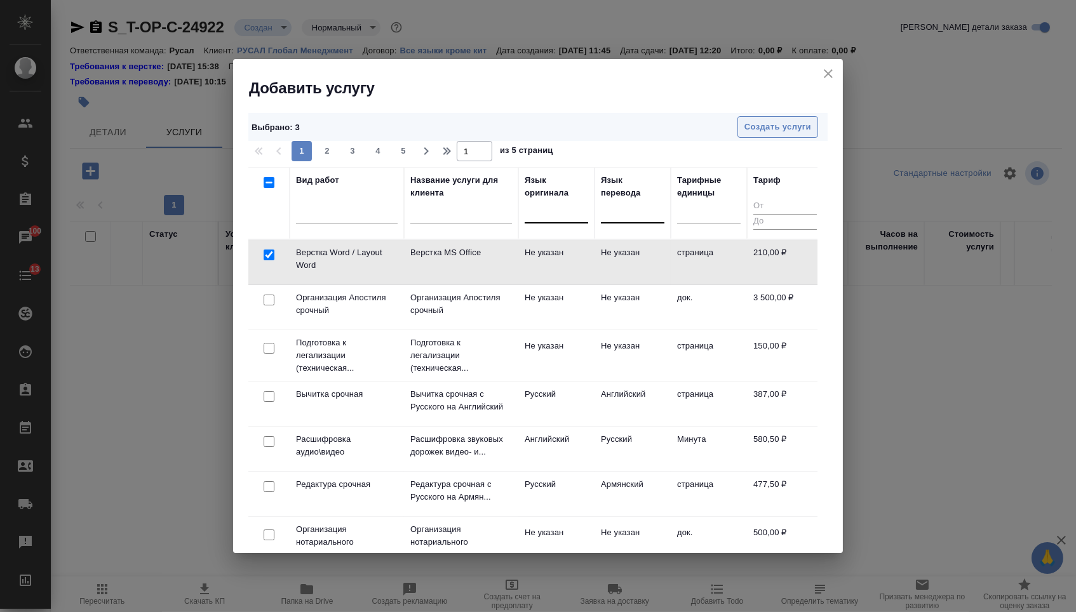
click at [757, 121] on span "Создать услуги" at bounding box center [778, 127] width 67 height 15
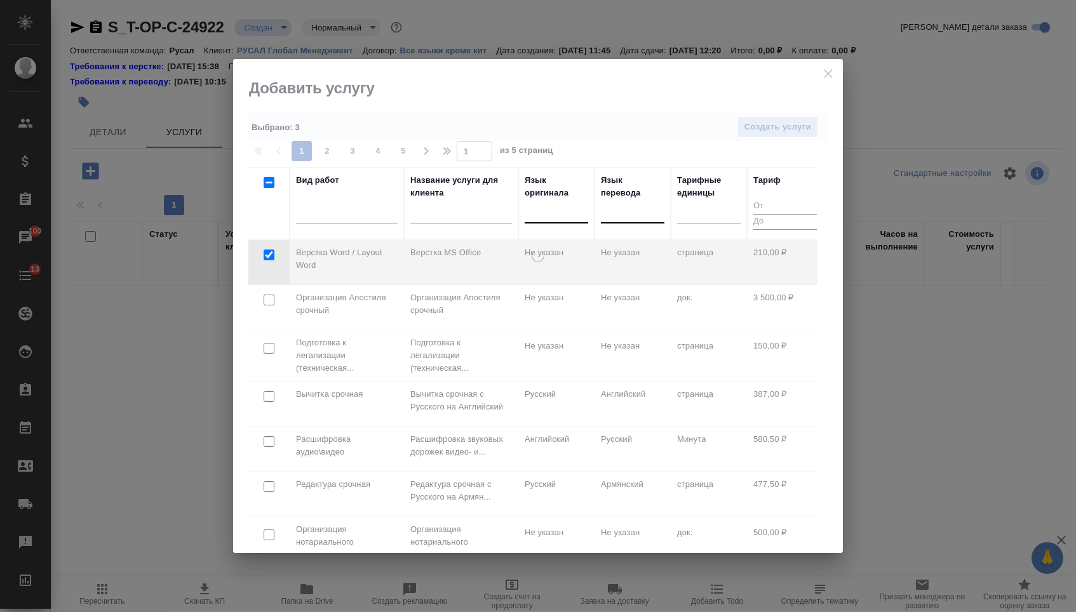
click at [757, 121] on div at bounding box center [538, 306] width 610 height 495
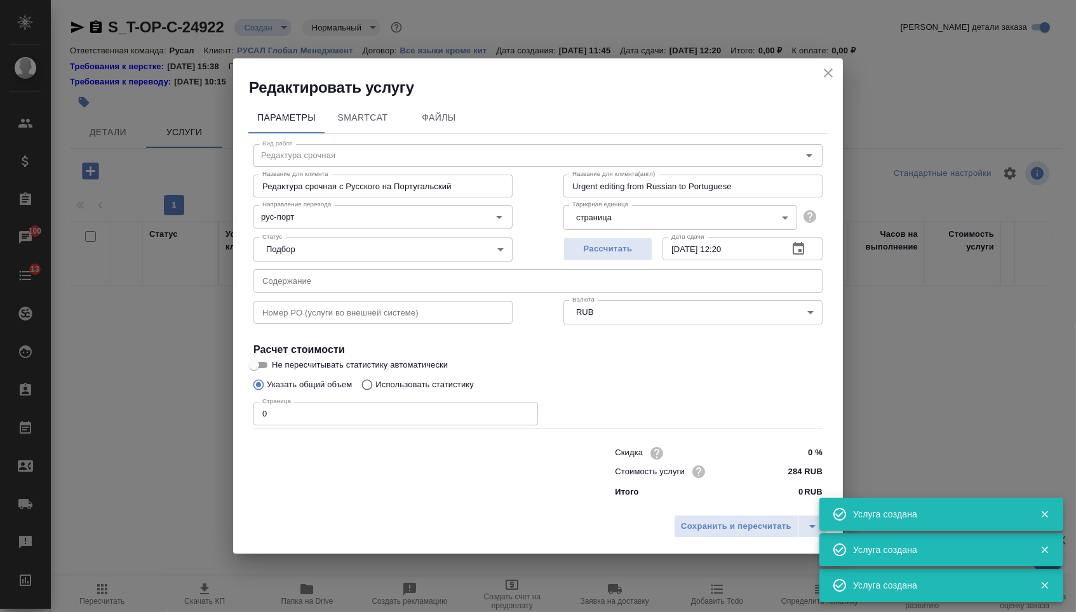
type input "Перевод срочный"
type input "Перевод срочный с Русского на Португальский"
type input "Urgent translation from Russian to Portuguese"
type input "рус-порт"
type input "568 RUB"
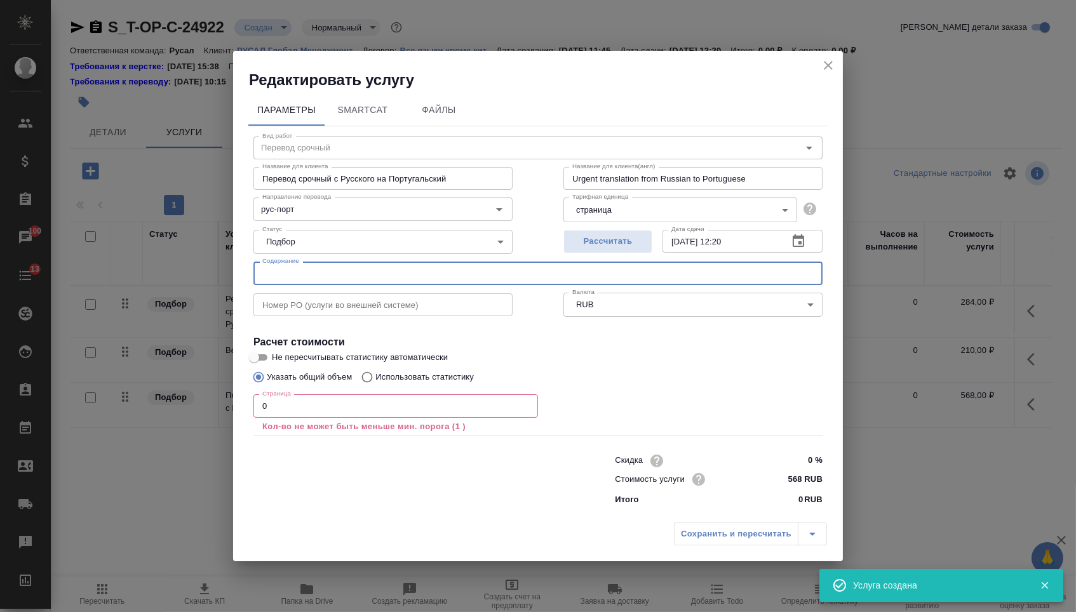
click at [314, 266] on input "text" at bounding box center [537, 273] width 569 height 23
paste input "к обсуждению"
type input "к обсуждению"
click at [266, 405] on input "0" at bounding box center [395, 405] width 285 height 23
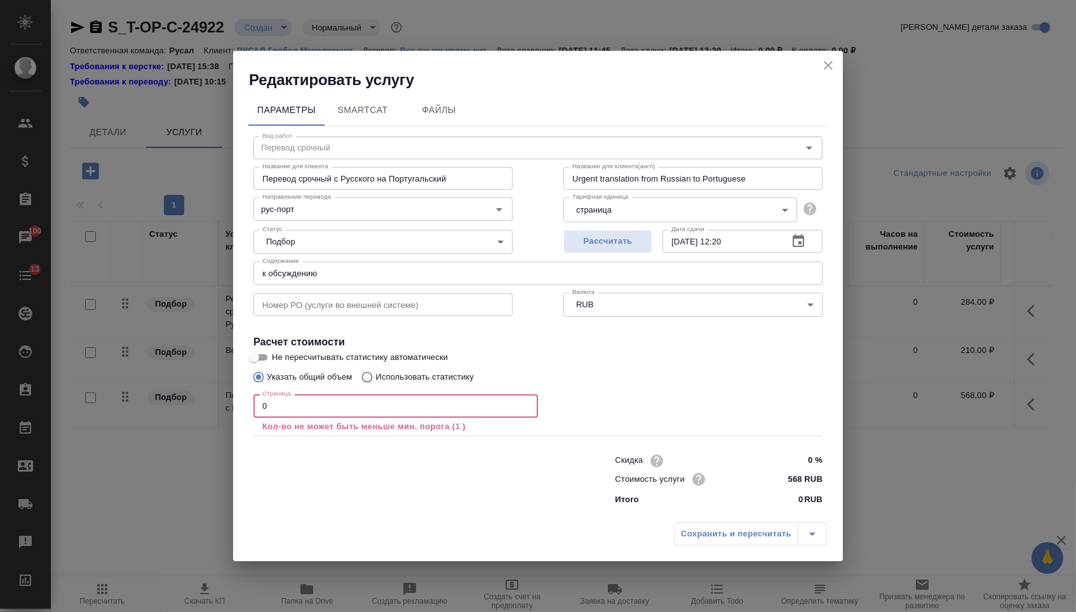
click at [261, 405] on input "0" at bounding box center [395, 405] width 285 height 23
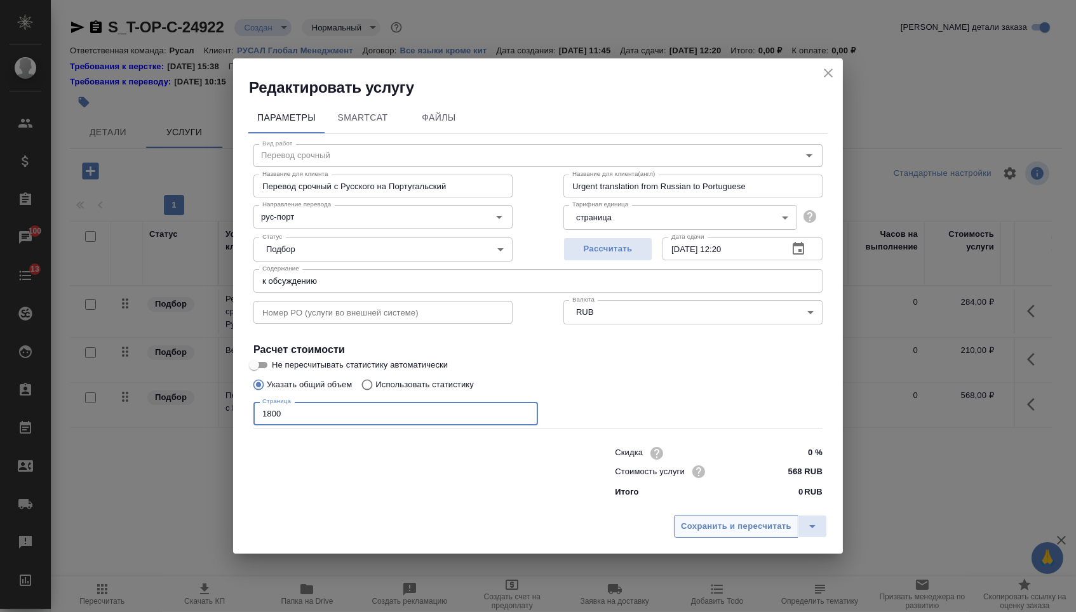
type input "1800"
click at [708, 538] on button "Сохранить и пересчитать" at bounding box center [736, 526] width 125 height 23
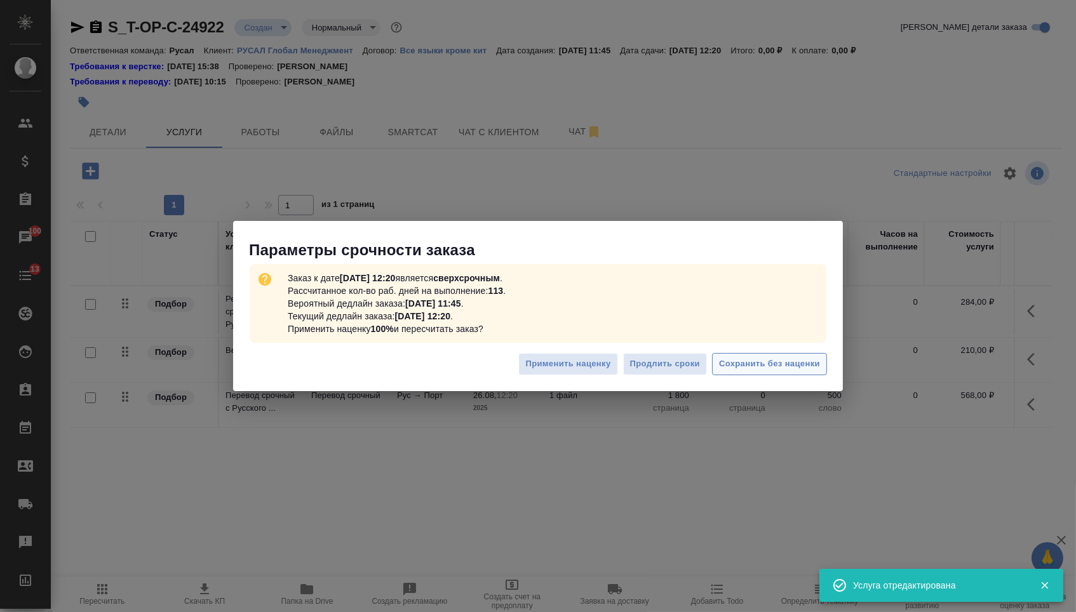
click at [756, 374] on button "Сохранить без наценки" at bounding box center [769, 364] width 115 height 22
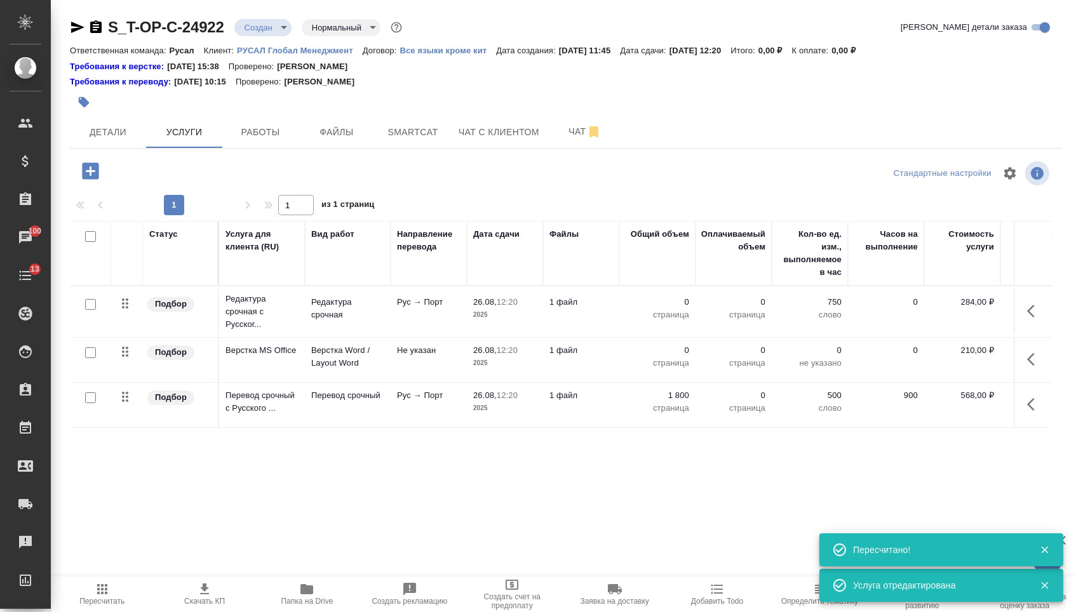
type input "urgent"
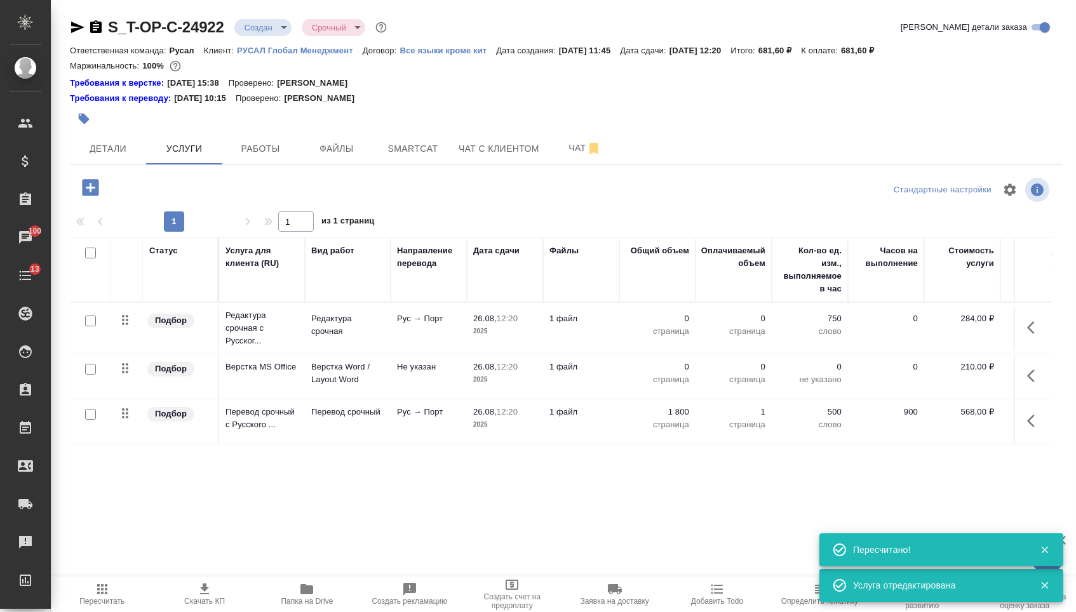
click at [675, 315] on td "0 страница" at bounding box center [657, 328] width 76 height 44
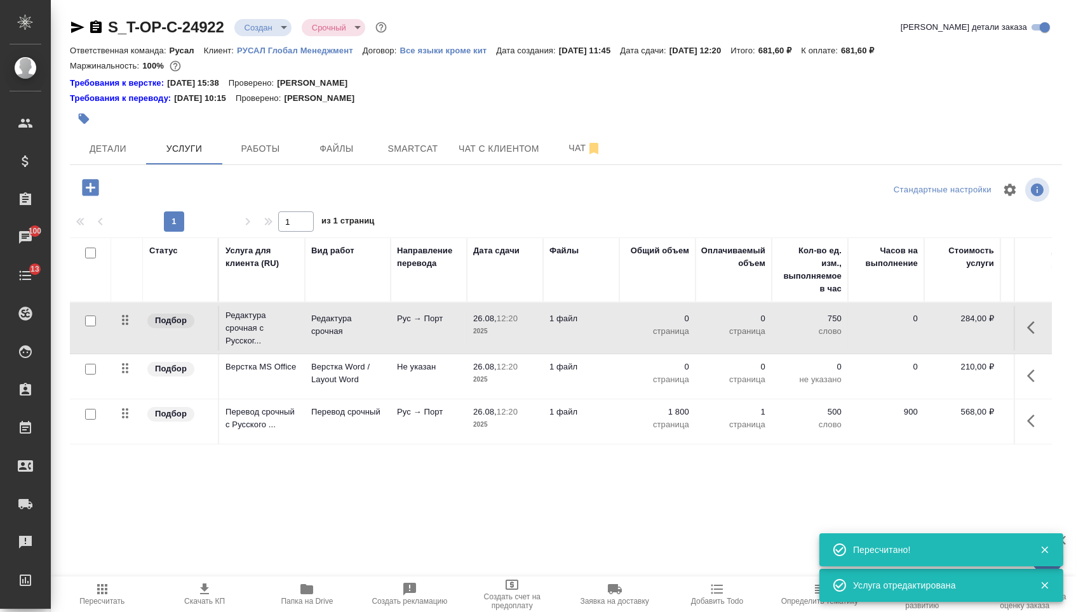
click at [675, 320] on p "0" at bounding box center [658, 319] width 64 height 13
click at [667, 328] on input "0" at bounding box center [665, 322] width 46 height 18
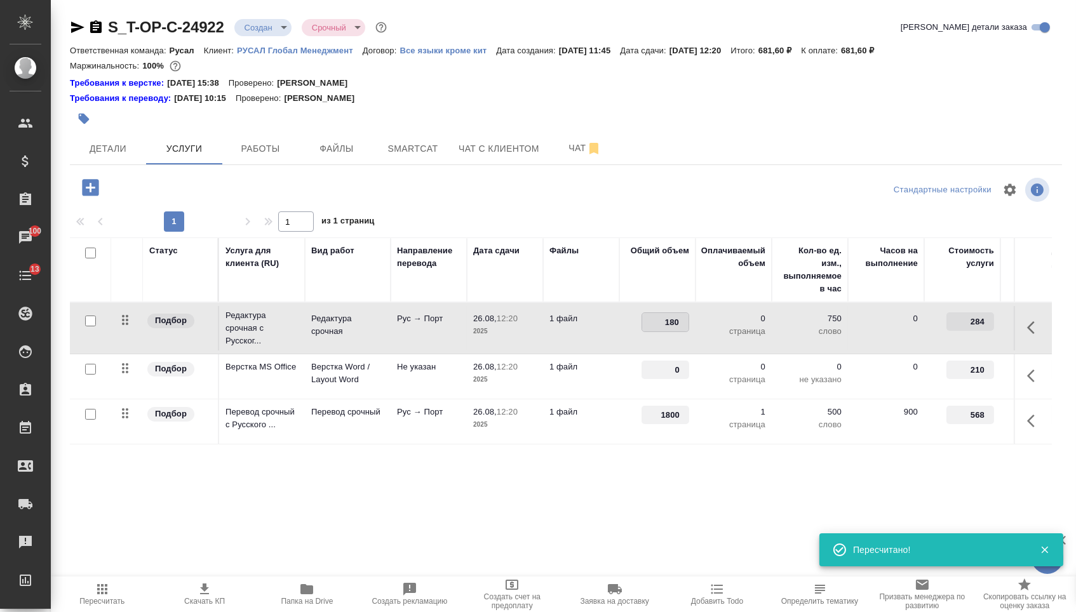
type input "1800"
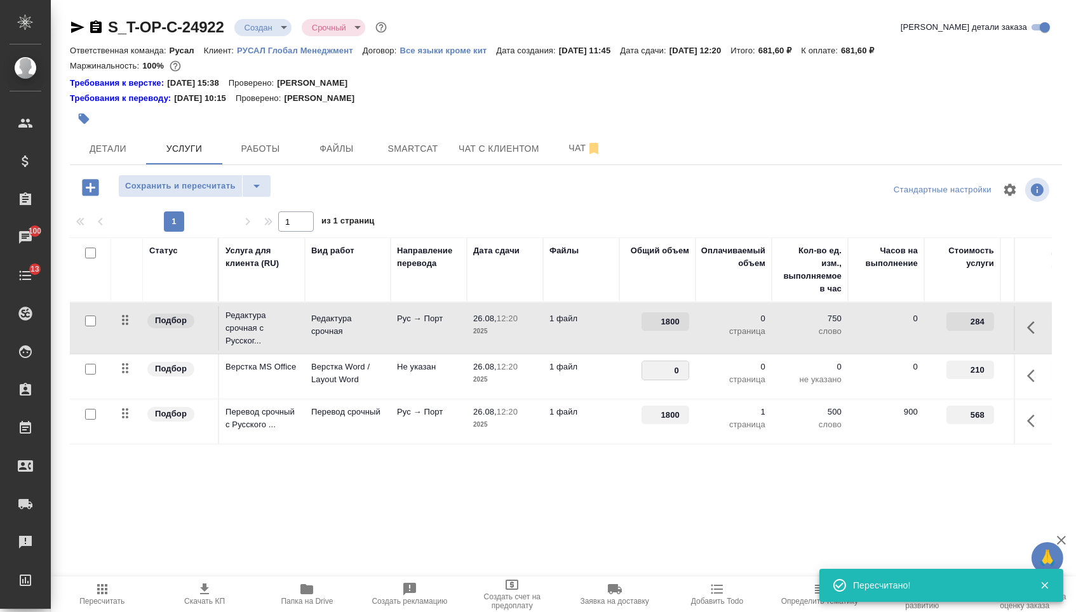
drag, startPoint x: 667, startPoint y: 380, endPoint x: 692, endPoint y: 380, distance: 25.4
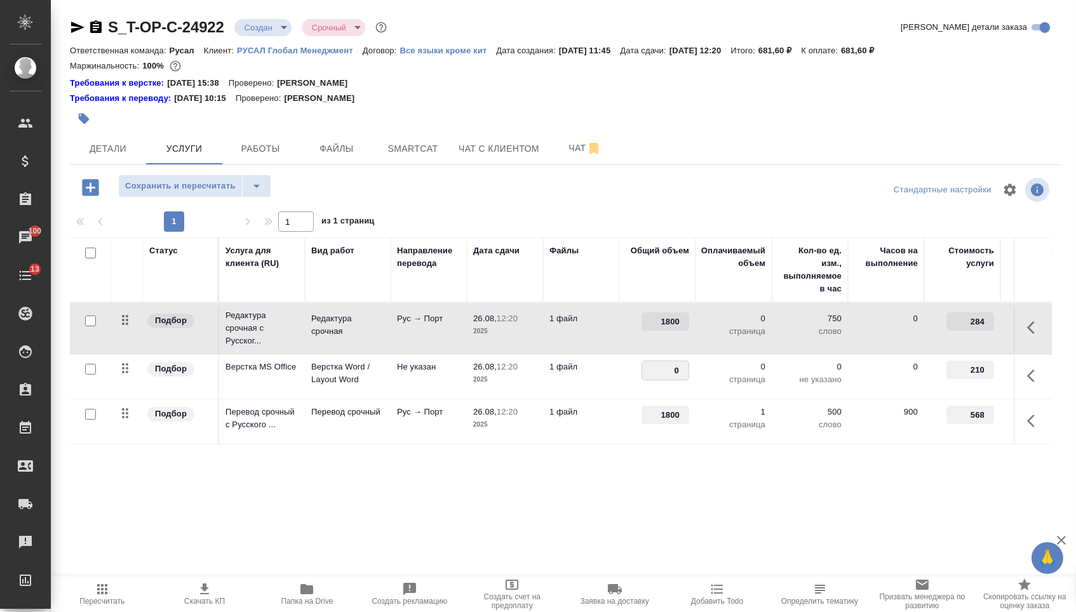
type input "1"
click at [201, 194] on span "Сохранить и пересчитать" at bounding box center [180, 186] width 111 height 15
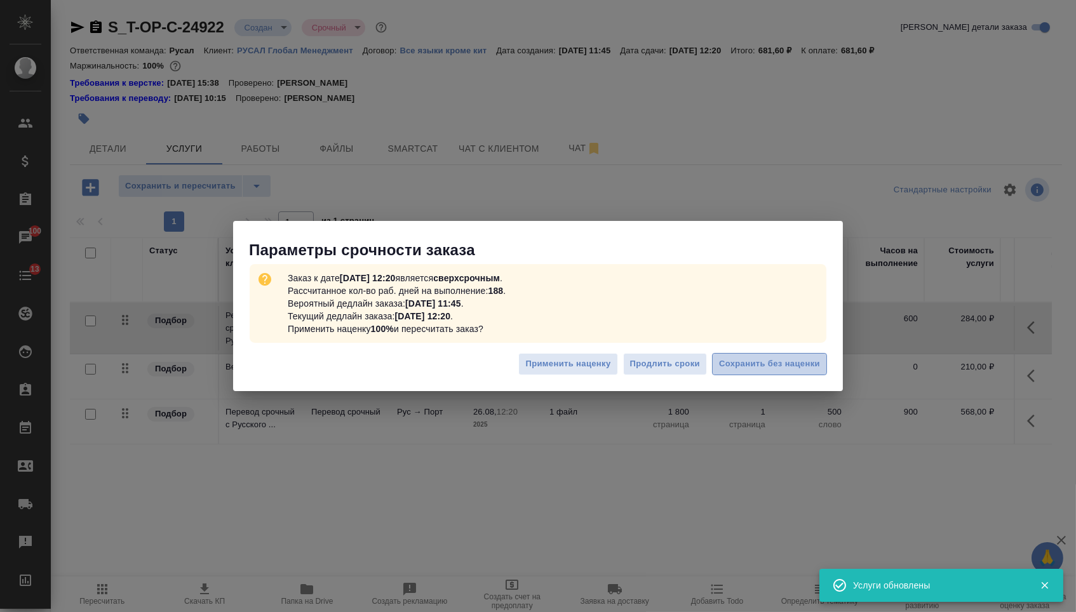
click at [745, 354] on button "Сохранить без наценки" at bounding box center [769, 364] width 115 height 22
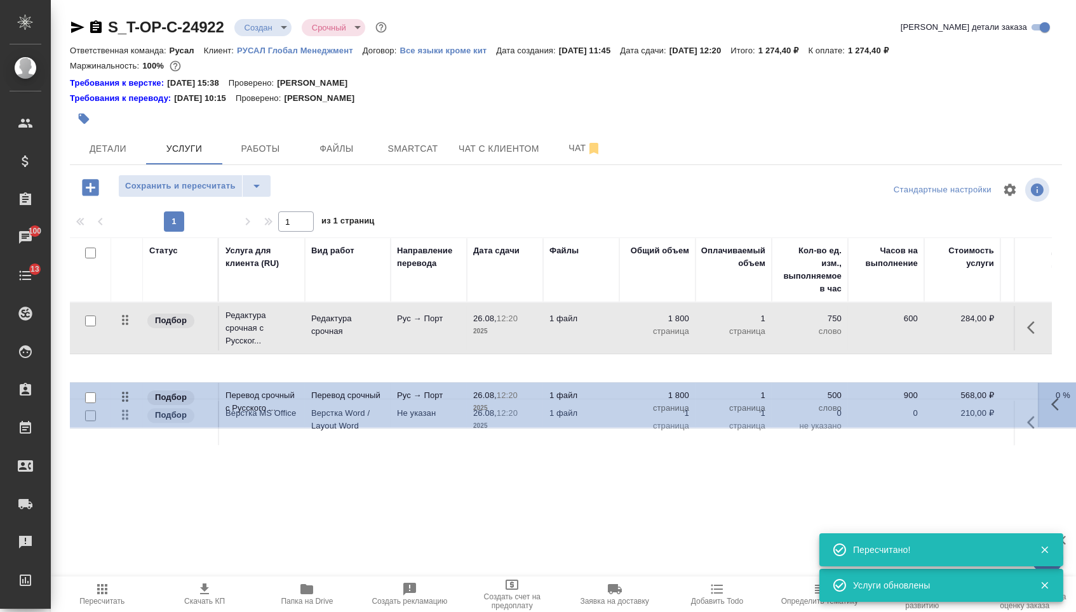
drag, startPoint x: 134, startPoint y: 430, endPoint x: 133, endPoint y: 328, distance: 102.3
click at [133, 328] on tbody "Подбор Редактура срочная с Русског... Редактура срочная Рус → Порт 26.08, 12:20…" at bounding box center [668, 375] width 1197 height 144
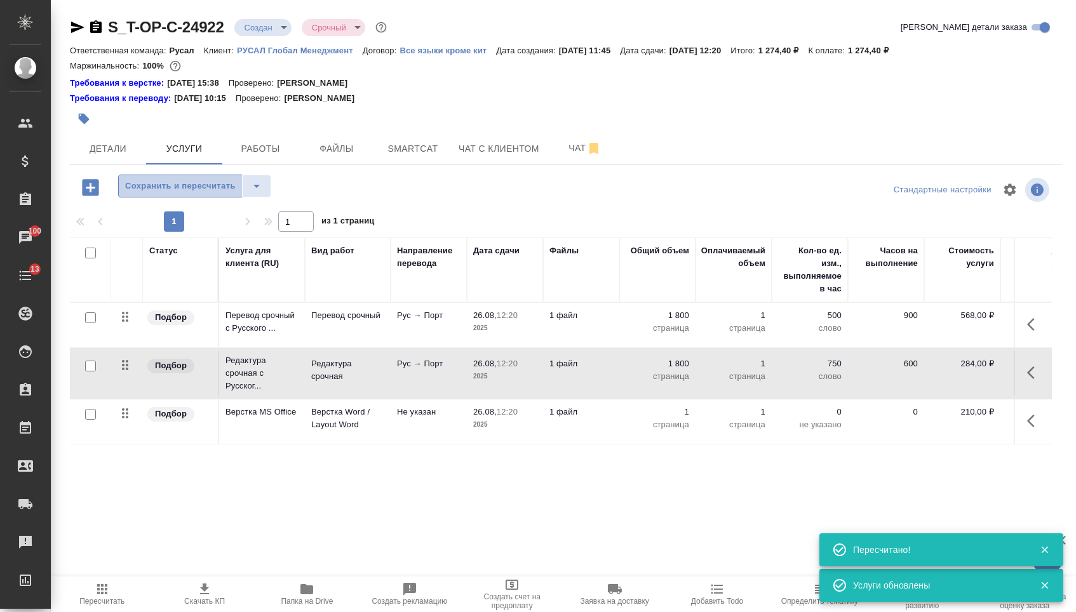
click at [180, 198] on button "Сохранить и пересчитать" at bounding box center [180, 186] width 125 height 23
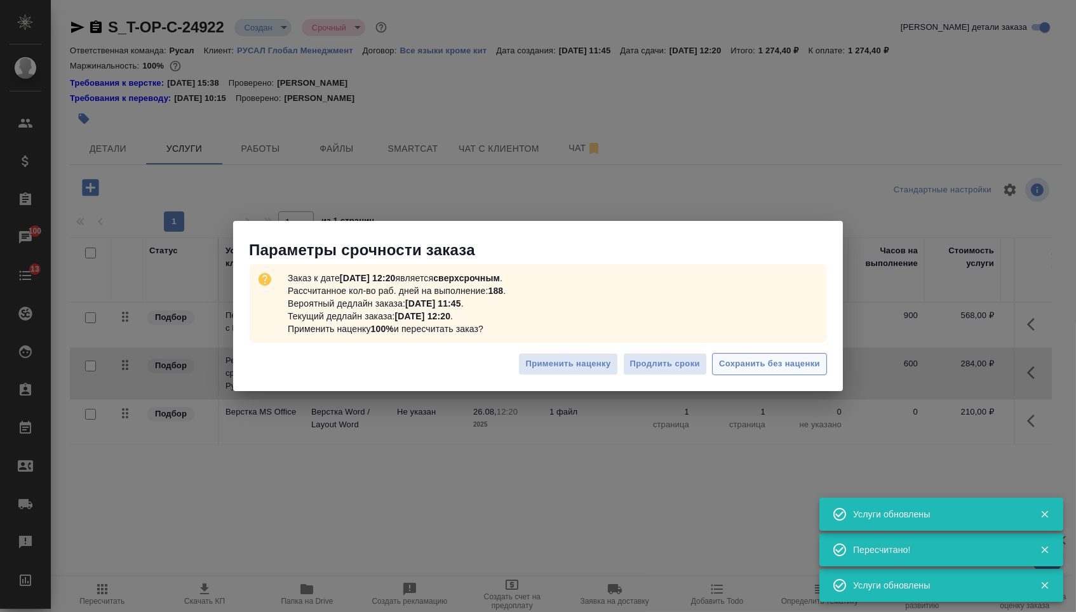
click at [748, 357] on span "Сохранить без наценки" at bounding box center [769, 364] width 101 height 15
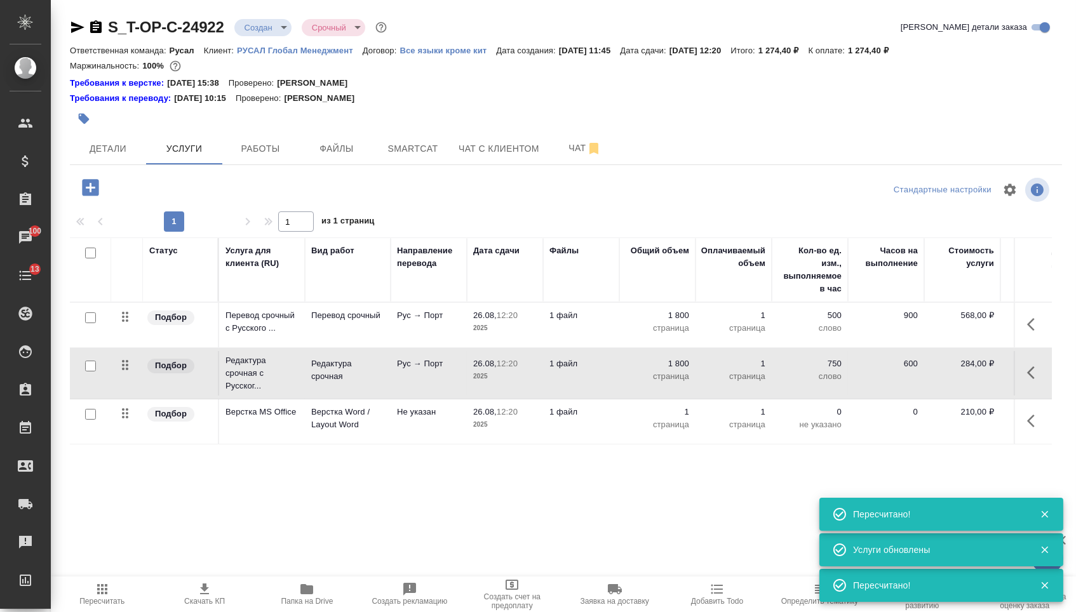
click at [257, 28] on body "🙏 .cls-1 fill:#fff; AWATERA Menshikova Aleksandra Клиенты Спецификации Заказы 1…" at bounding box center [538, 306] width 1076 height 612
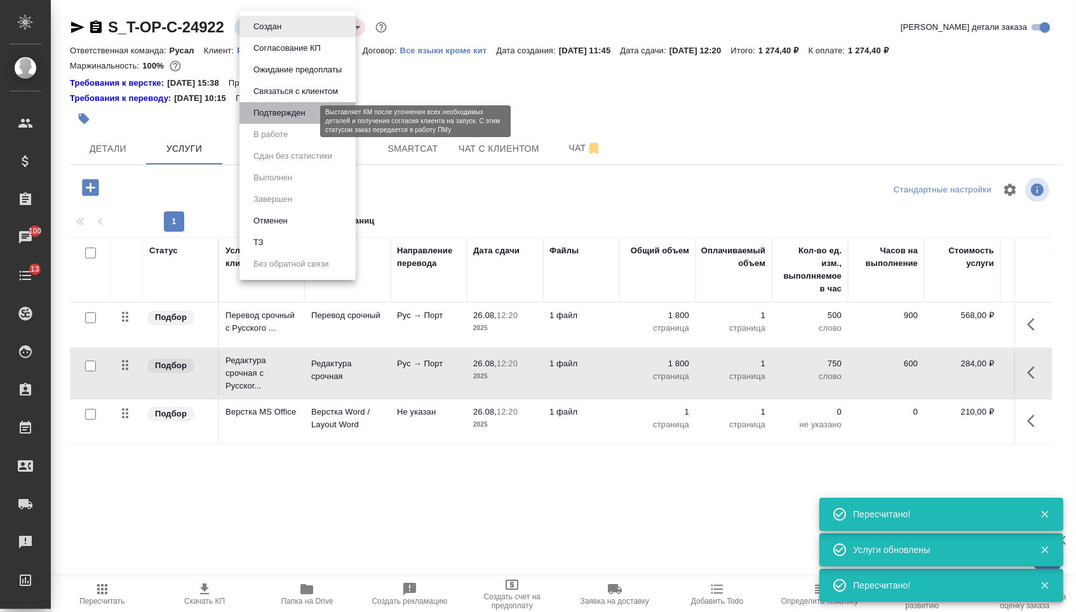
click at [280, 120] on button "Подтвержден" at bounding box center [280, 113] width 60 height 14
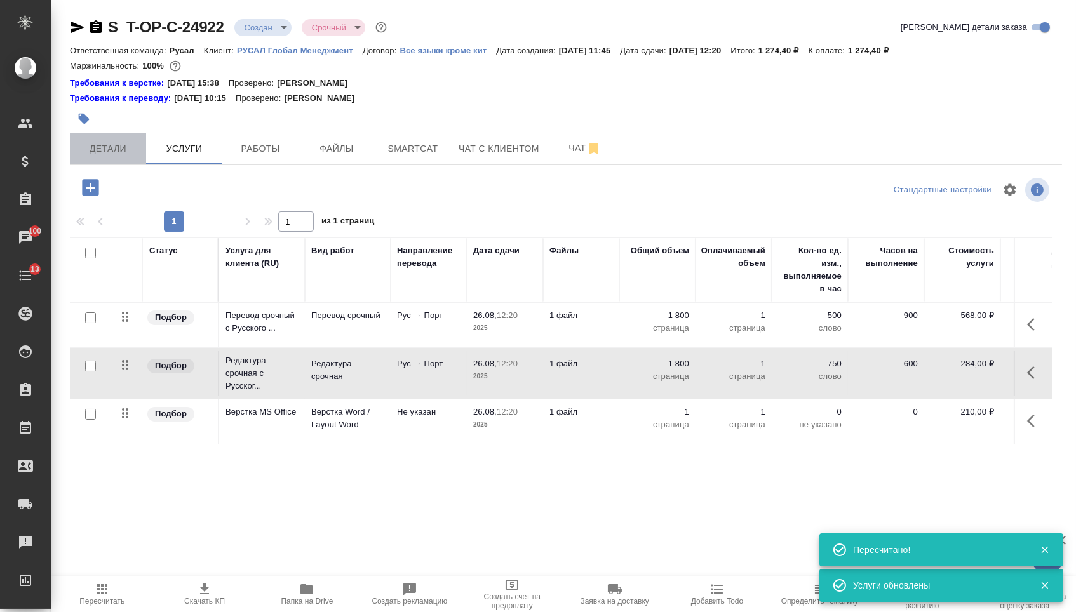
click at [105, 156] on span "Детали" at bounding box center [108, 149] width 61 height 16
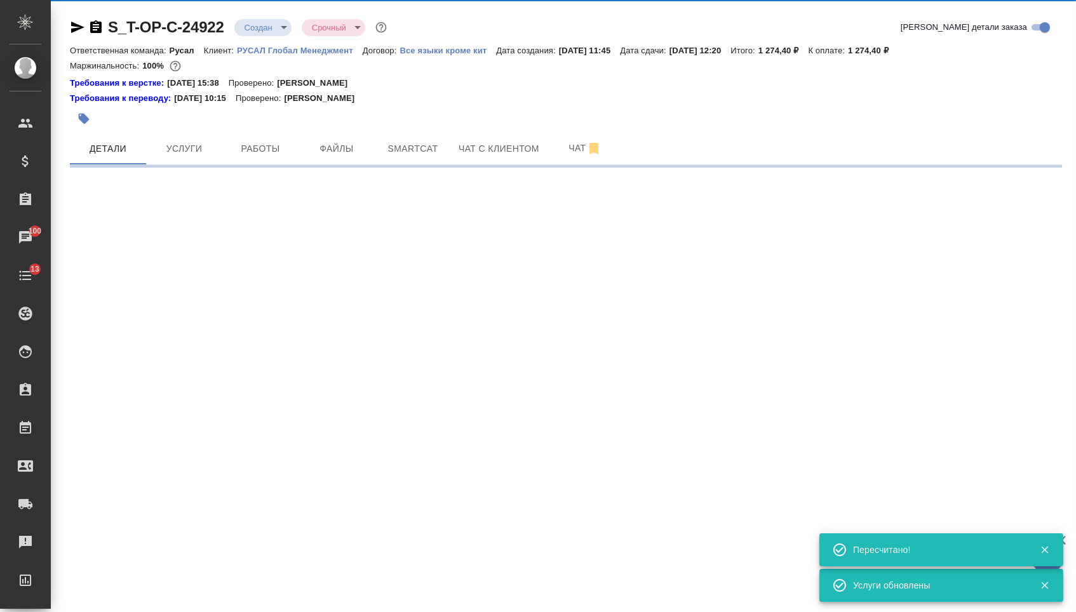
select select "RU"
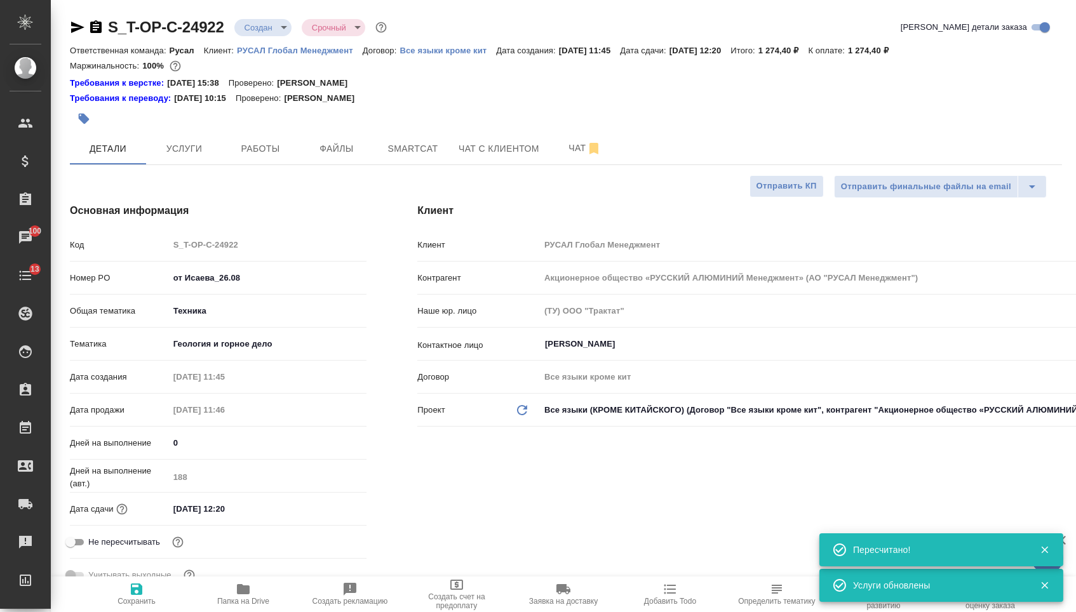
type textarea "x"
click at [77, 34] on icon "button" at bounding box center [77, 27] width 15 height 15
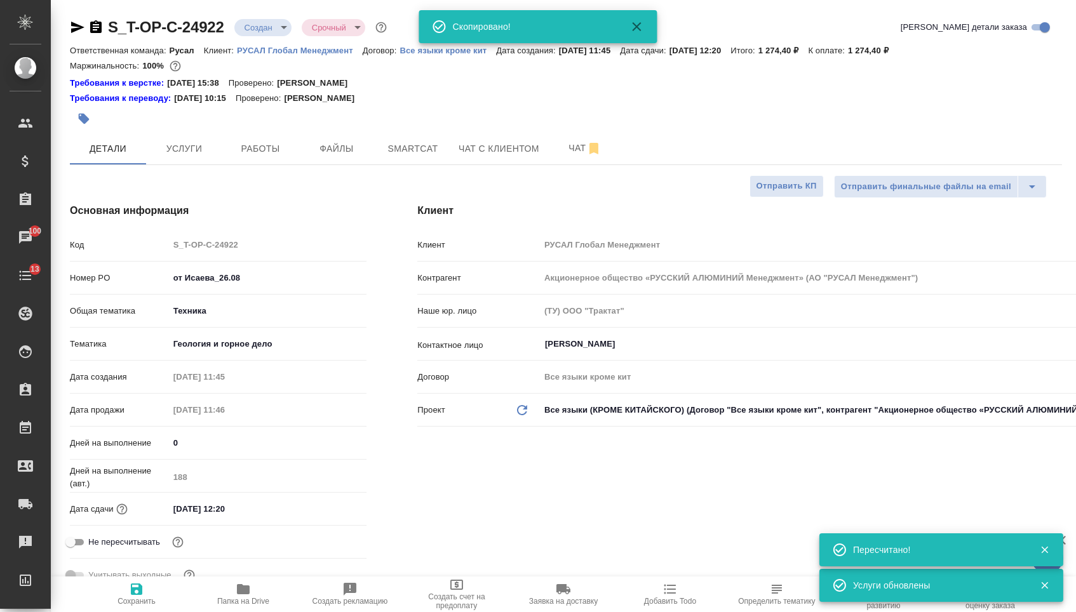
click at [75, 34] on icon "button" at bounding box center [77, 27] width 15 height 15
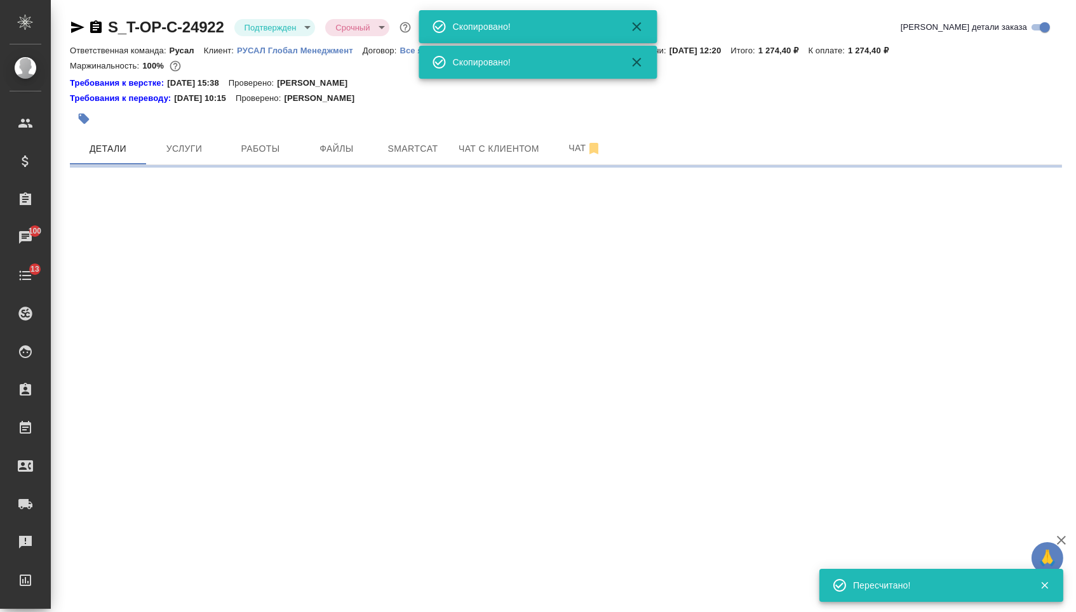
select select "RU"
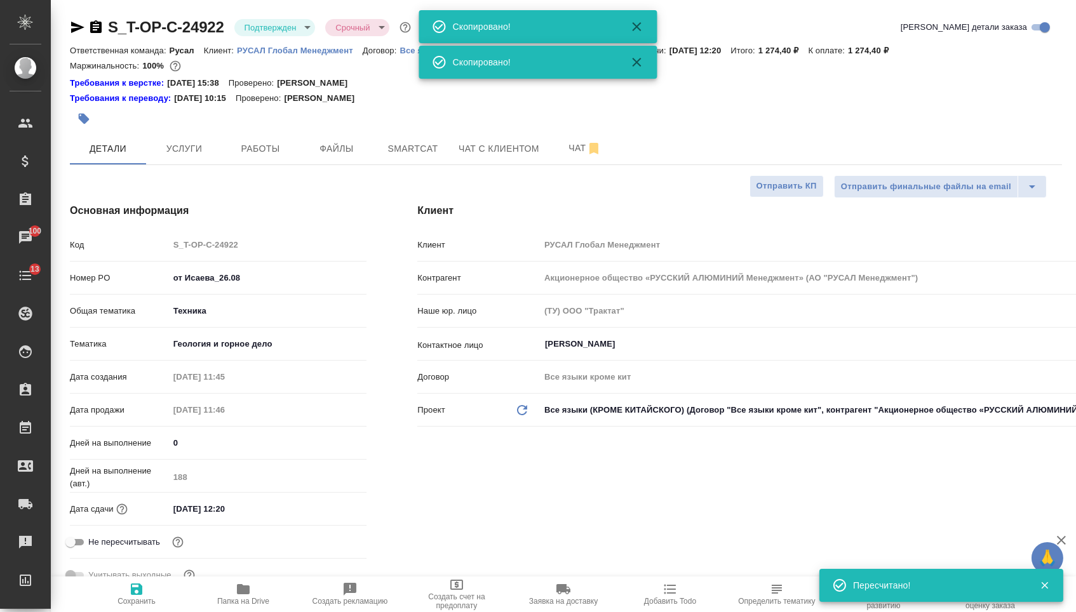
type textarea "x"
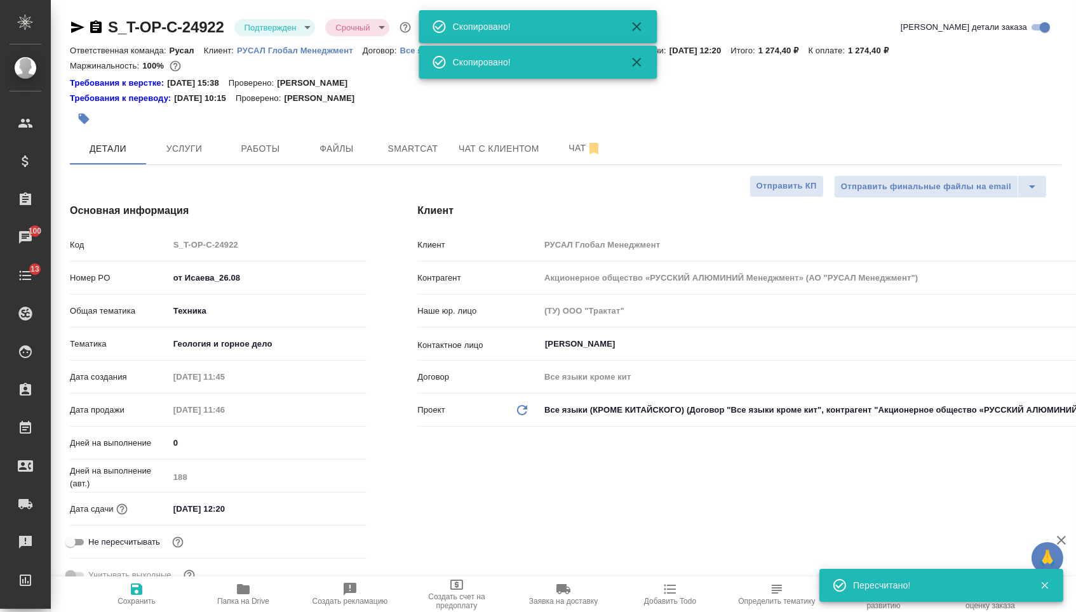
type textarea "x"
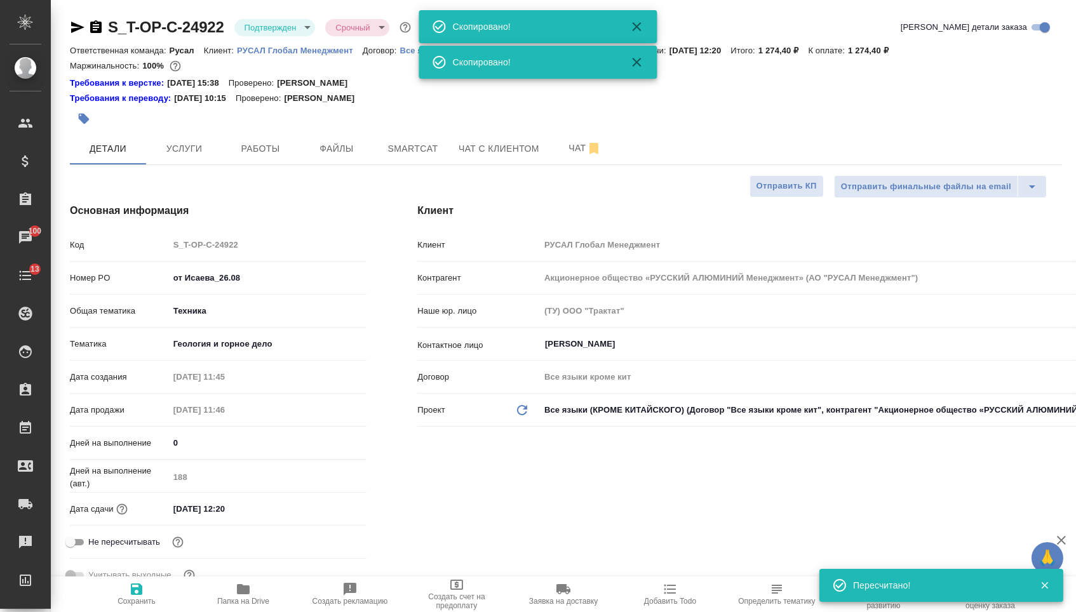
type textarea "x"
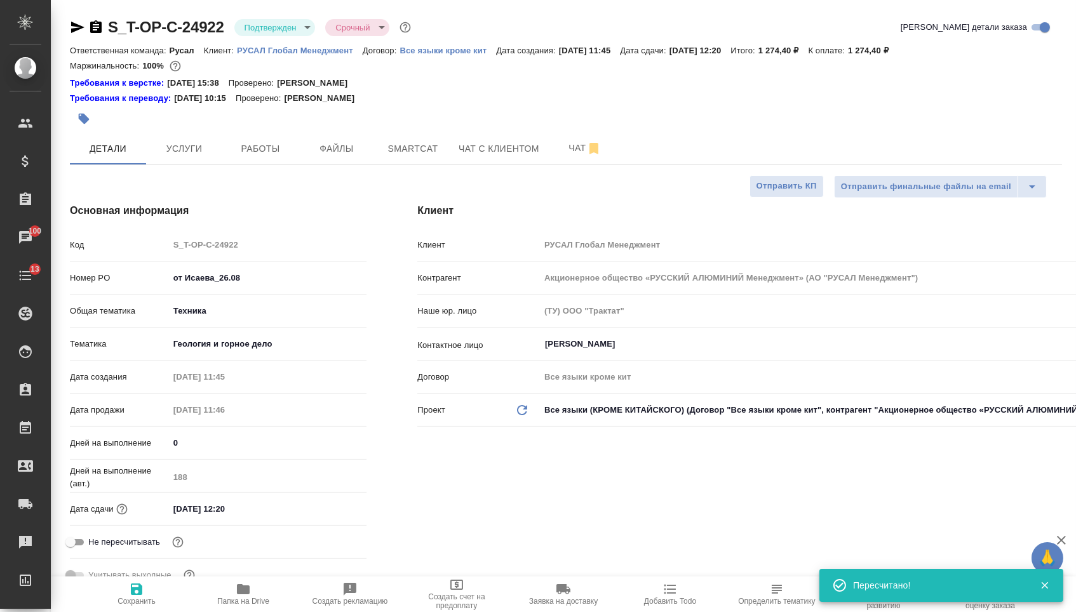
type textarea "x"
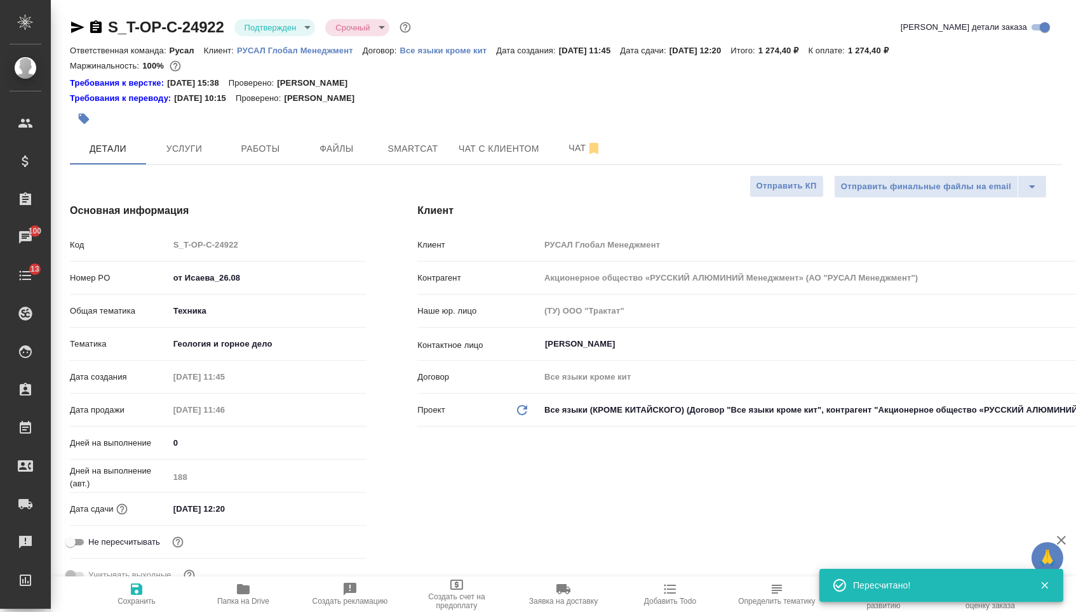
type textarea "x"
